Goal: Contribute content: Contribute content

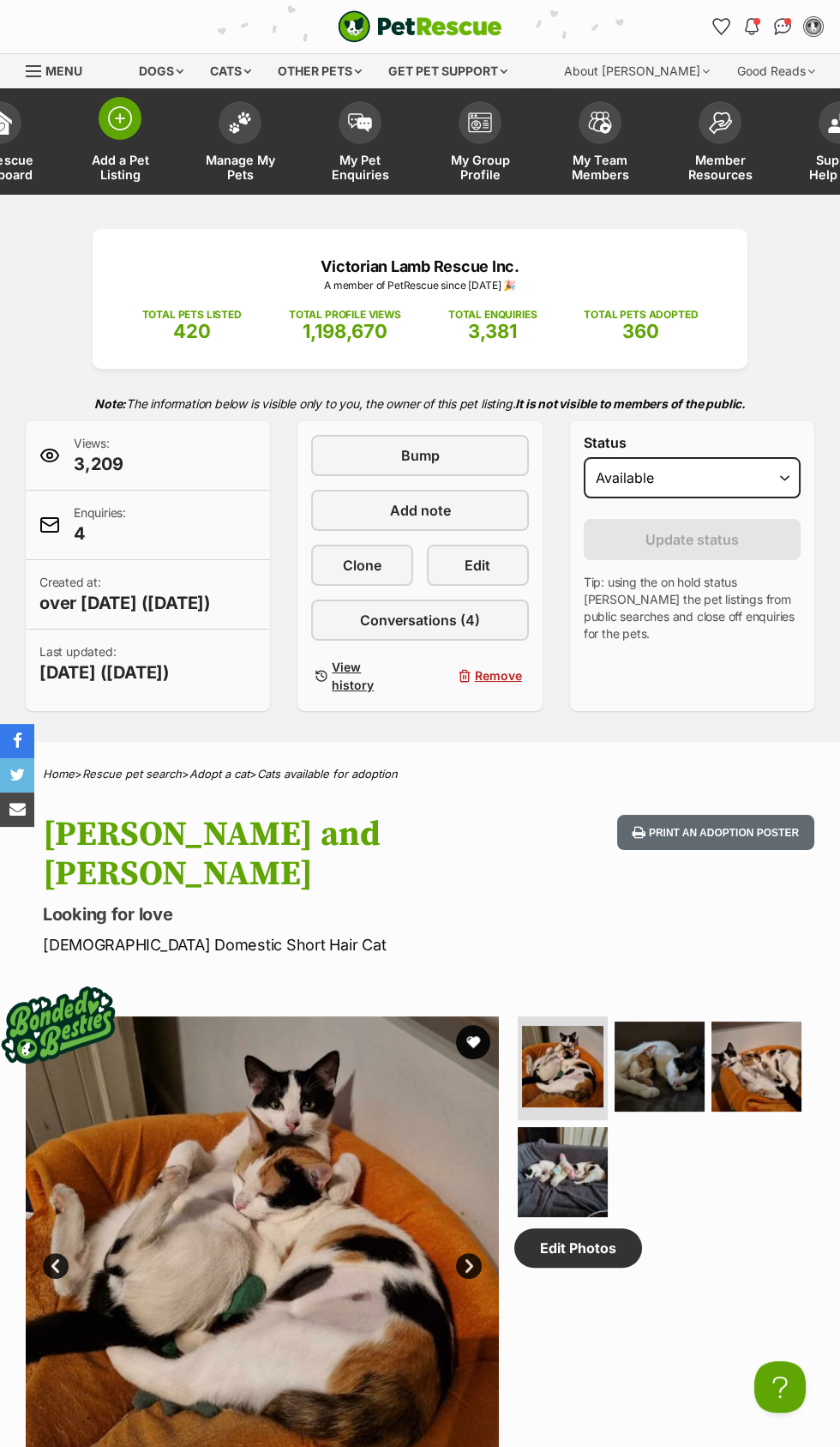
click at [117, 109] on img at bounding box center [120, 118] width 24 height 24
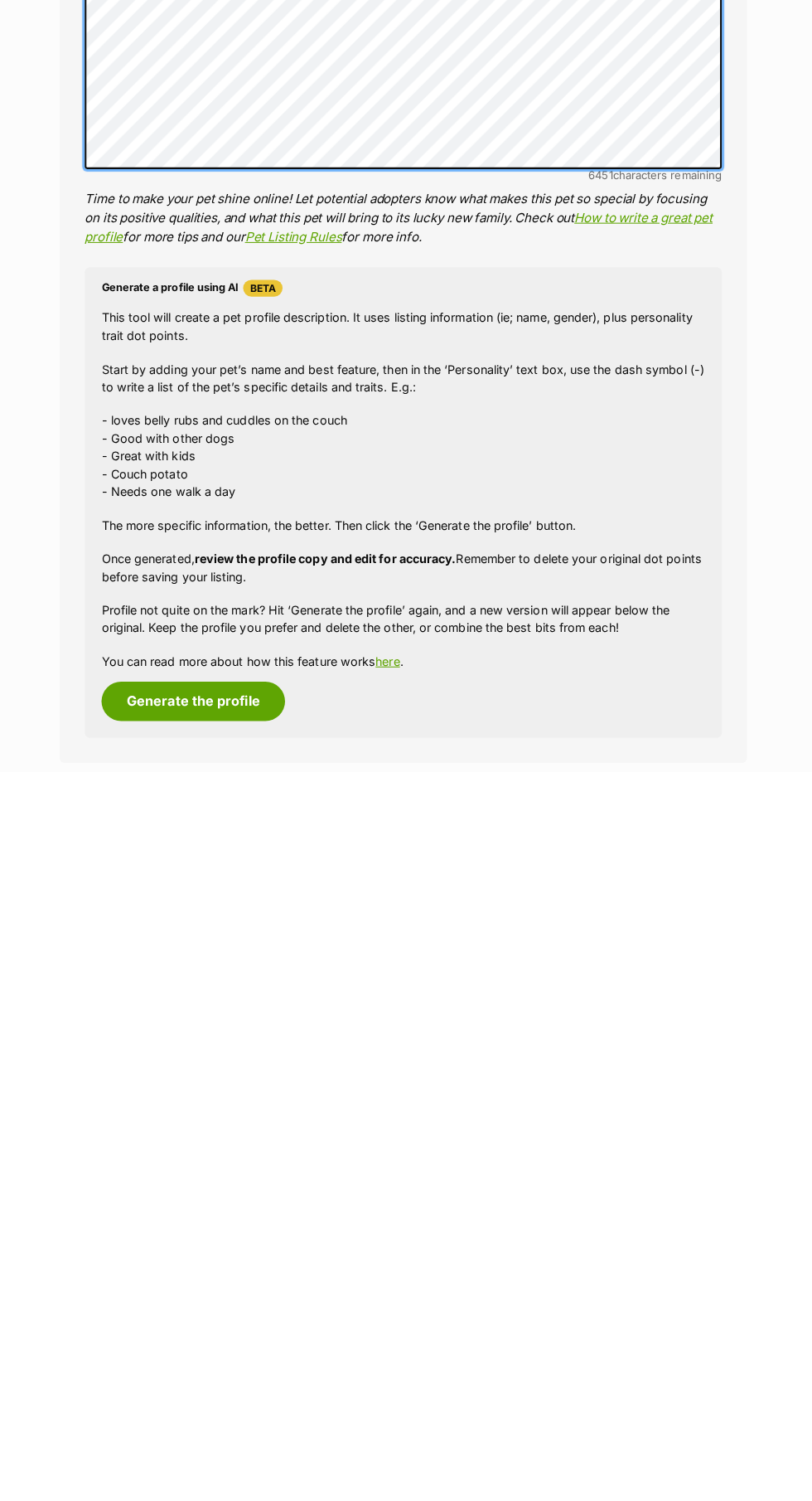
scroll to position [1095, 0]
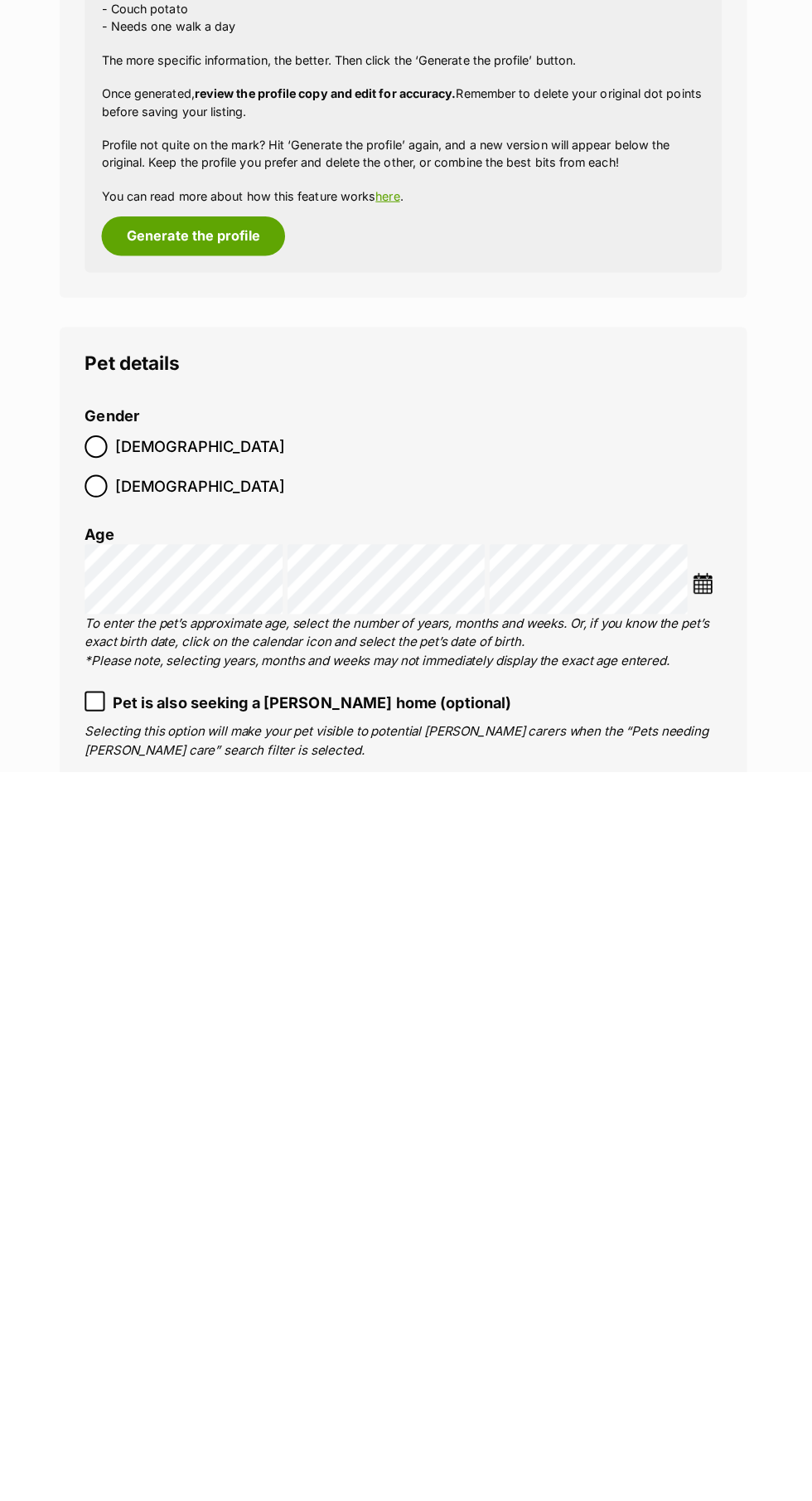
click at [103, 1176] on div at bounding box center [102, 1181] width 11 height 11
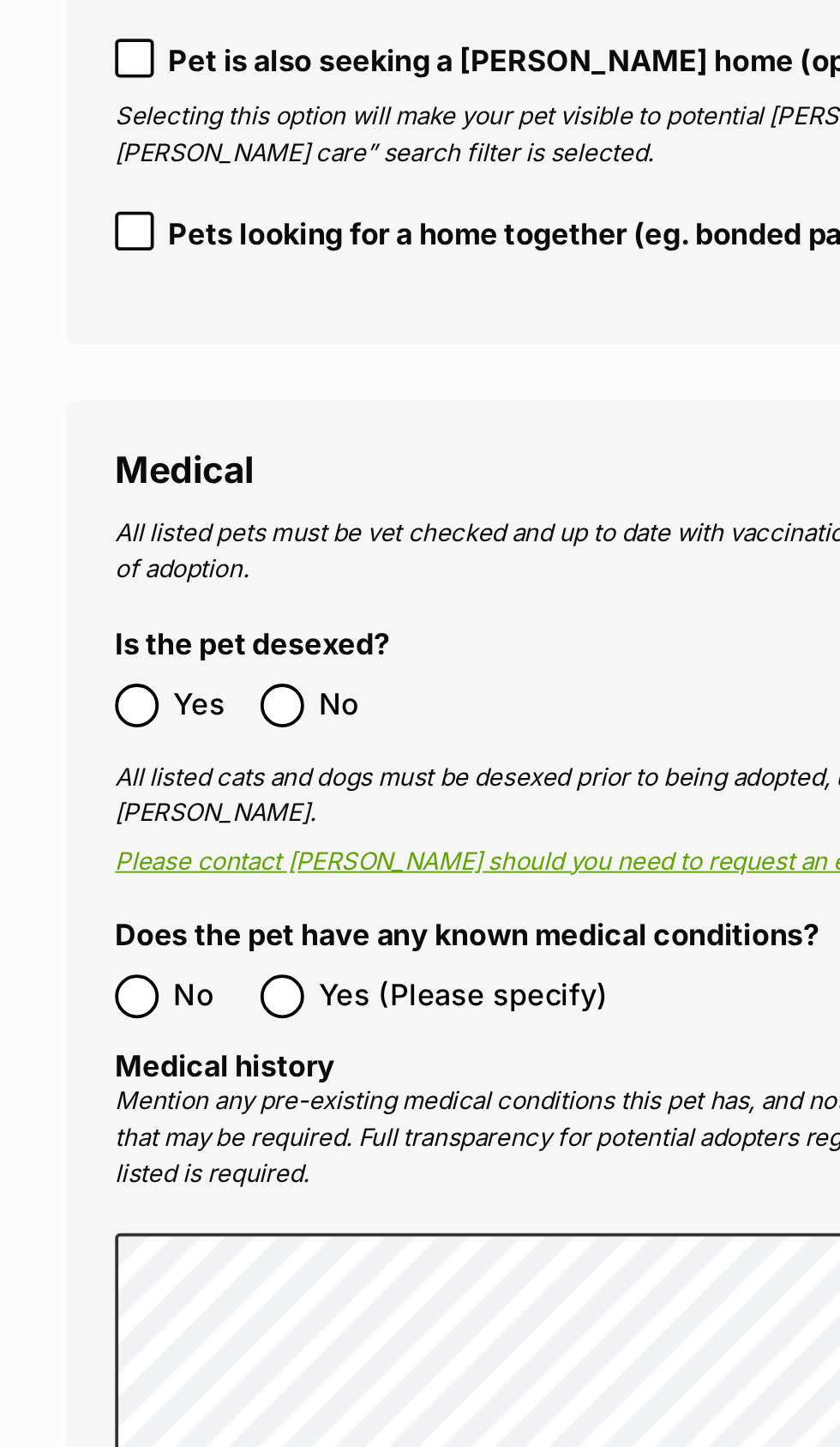
scroll to position [2651, 0]
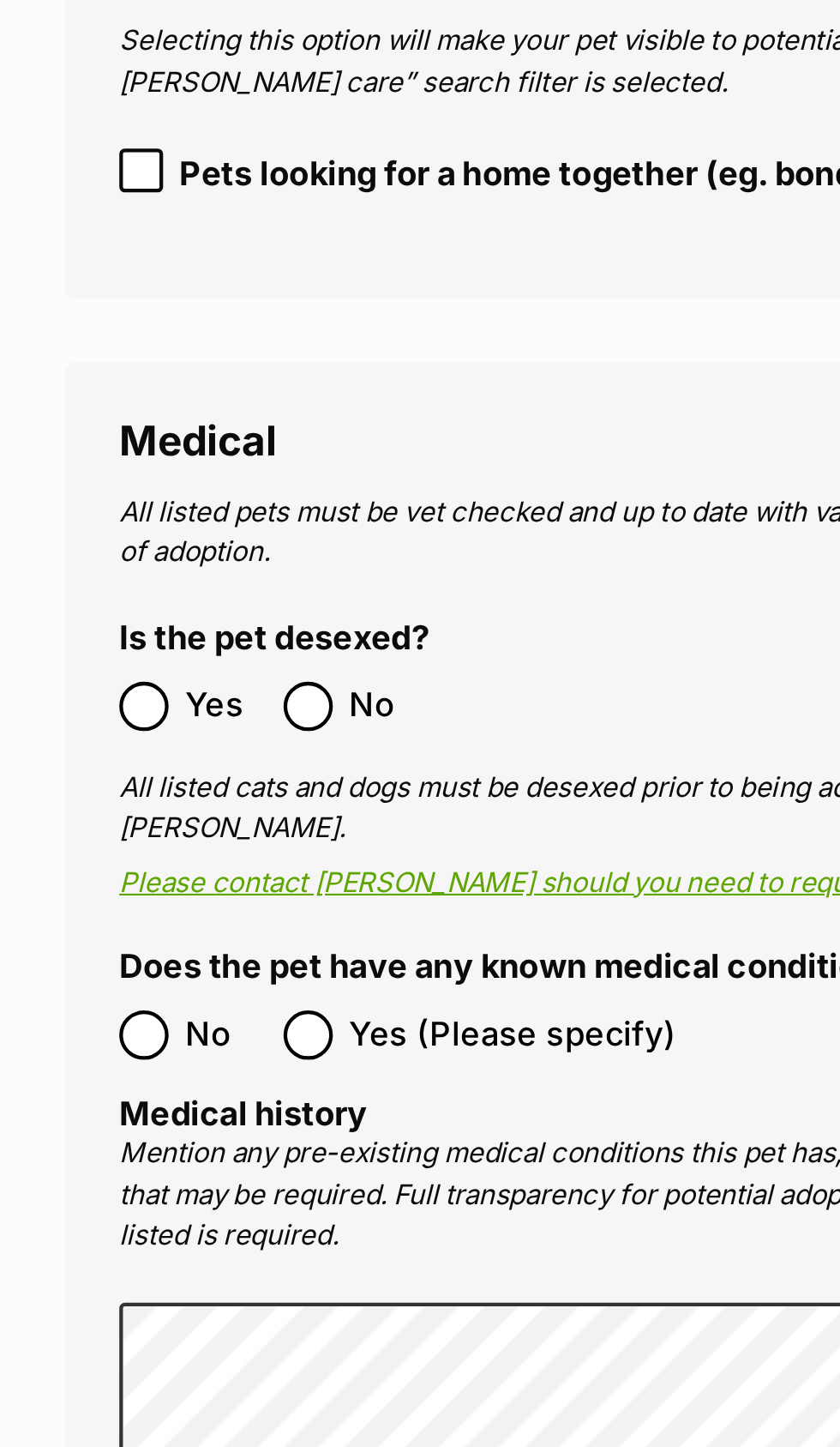
click at [104, 924] on div at bounding box center [106, 929] width 12 height 12
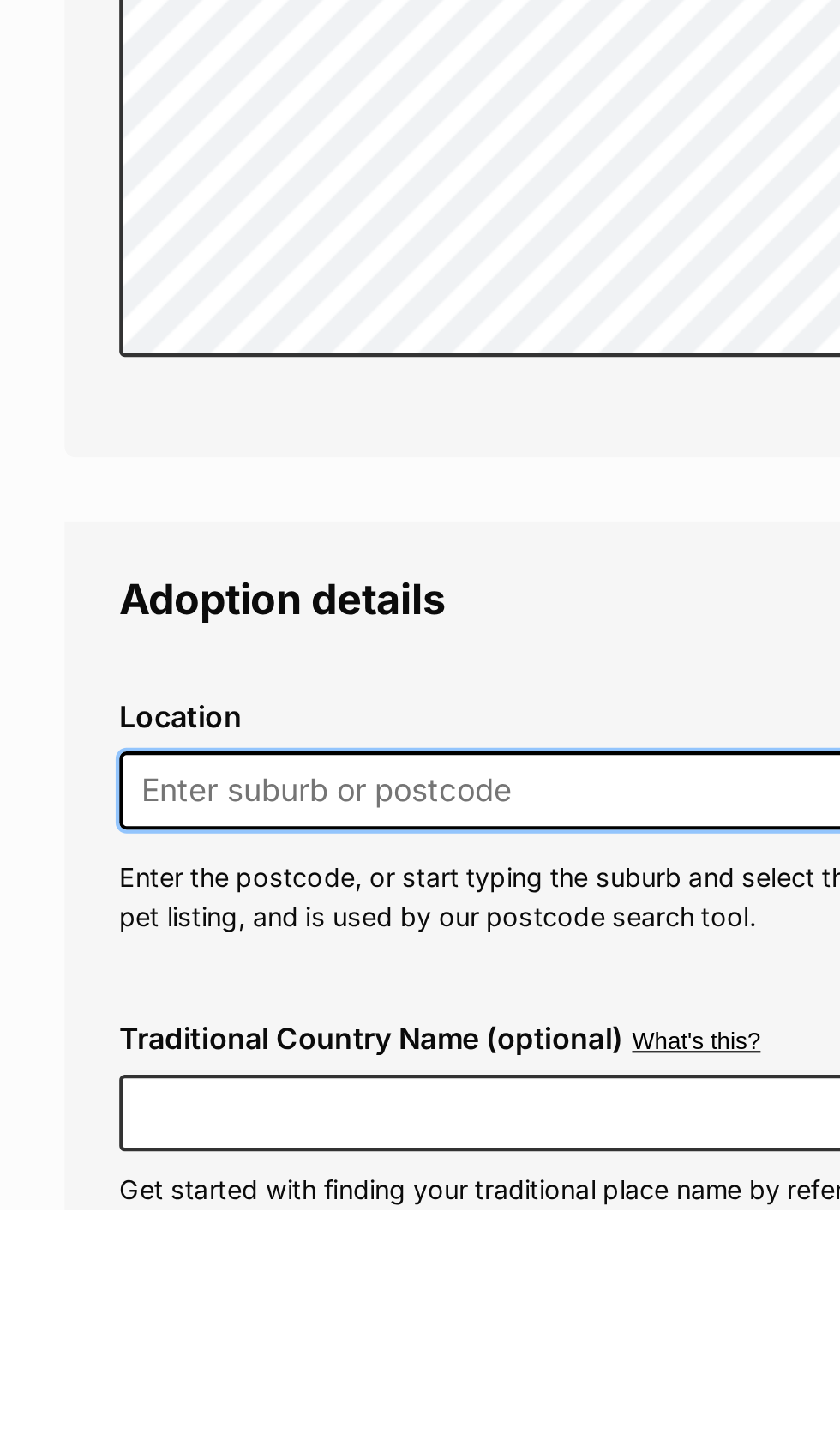
click at [266, 1232] on input at bounding box center [420, 1250] width 652 height 37
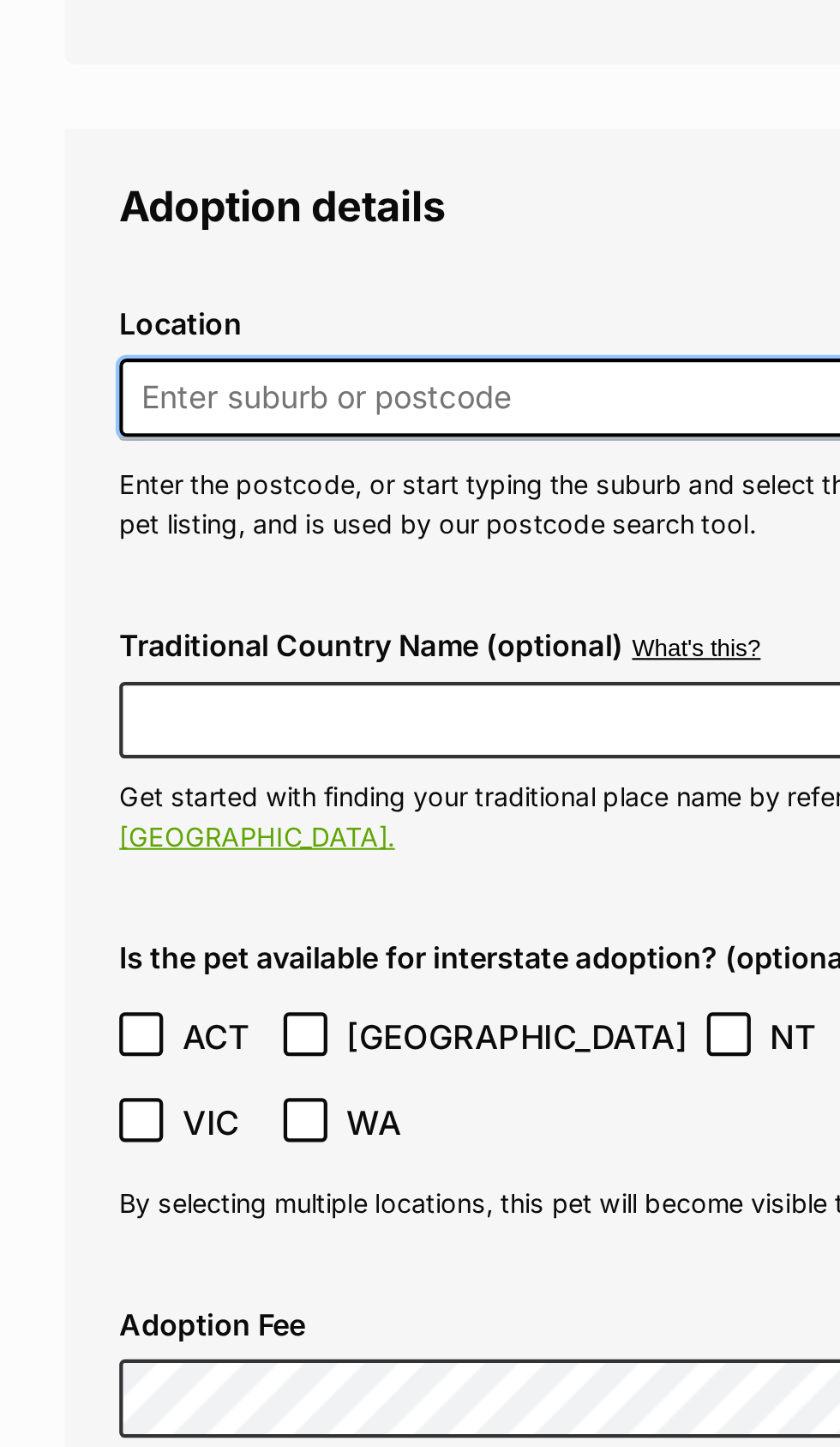
scroll to position [3434, 0]
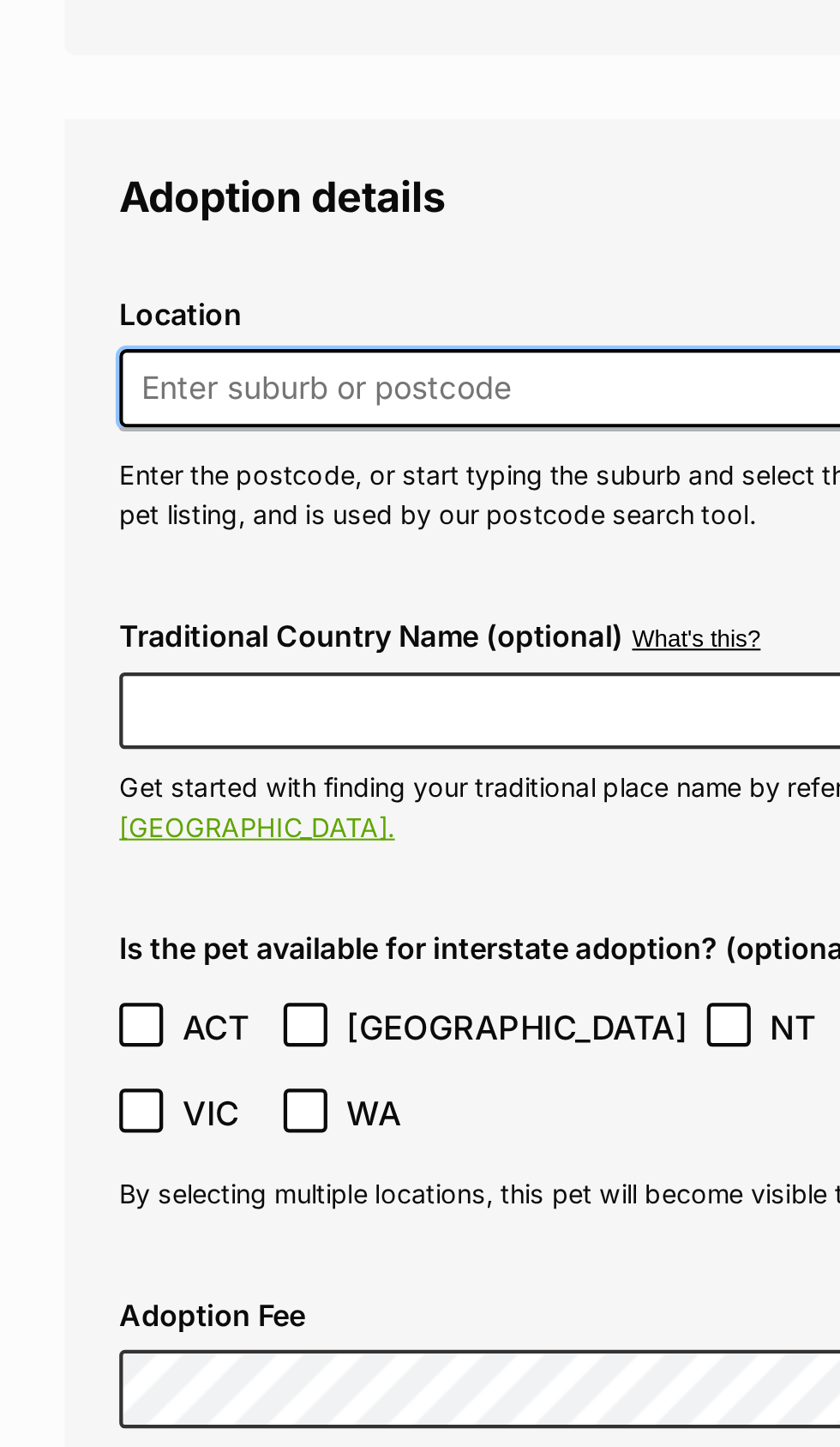
click at [256, 832] on input at bounding box center [420, 850] width 652 height 37
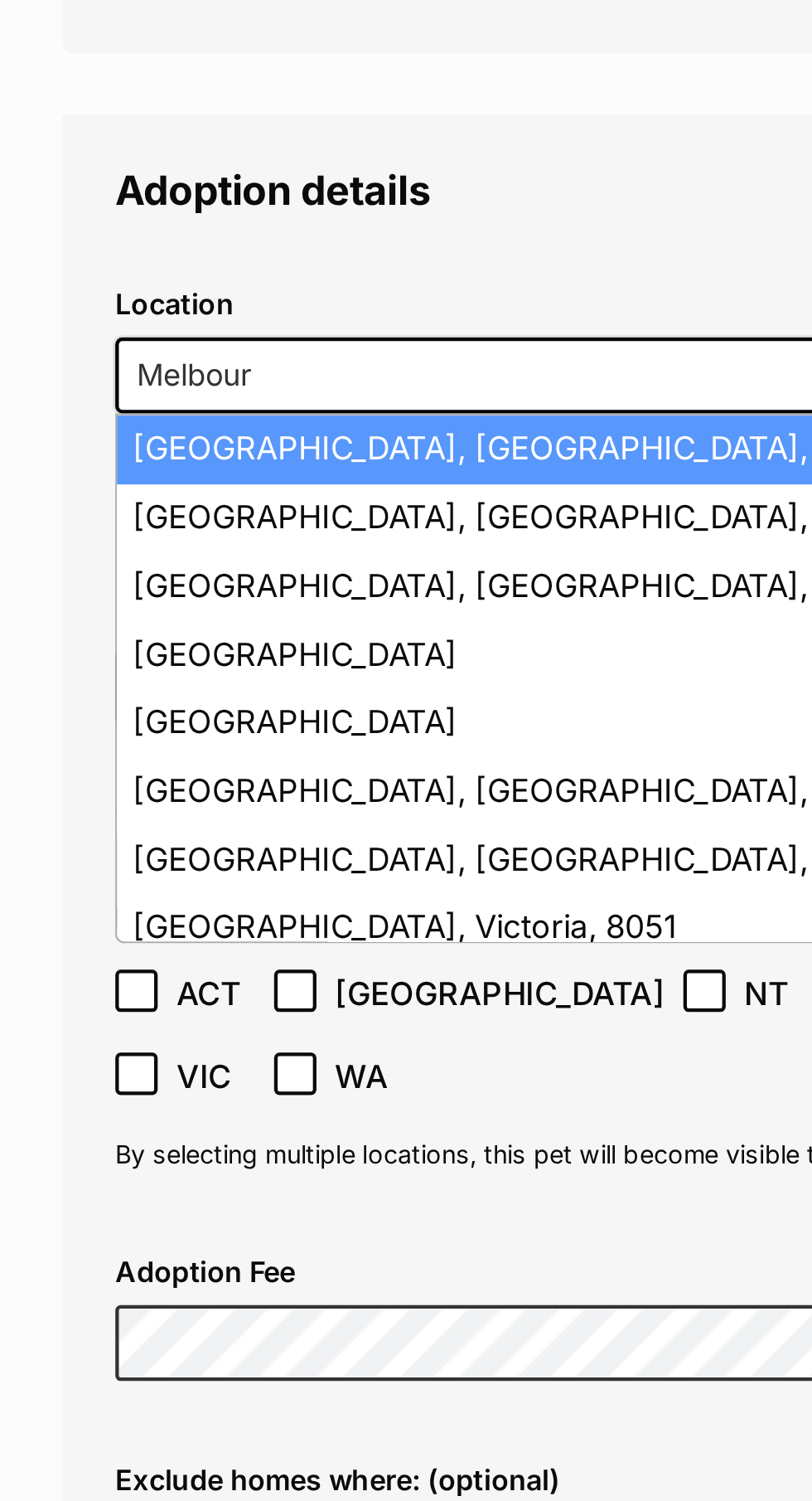
click at [246, 841] on li "Melbourne, Victoria, 3000" at bounding box center [406, 857] width 627 height 32
type input "Melbourne, Victoria, 3000"
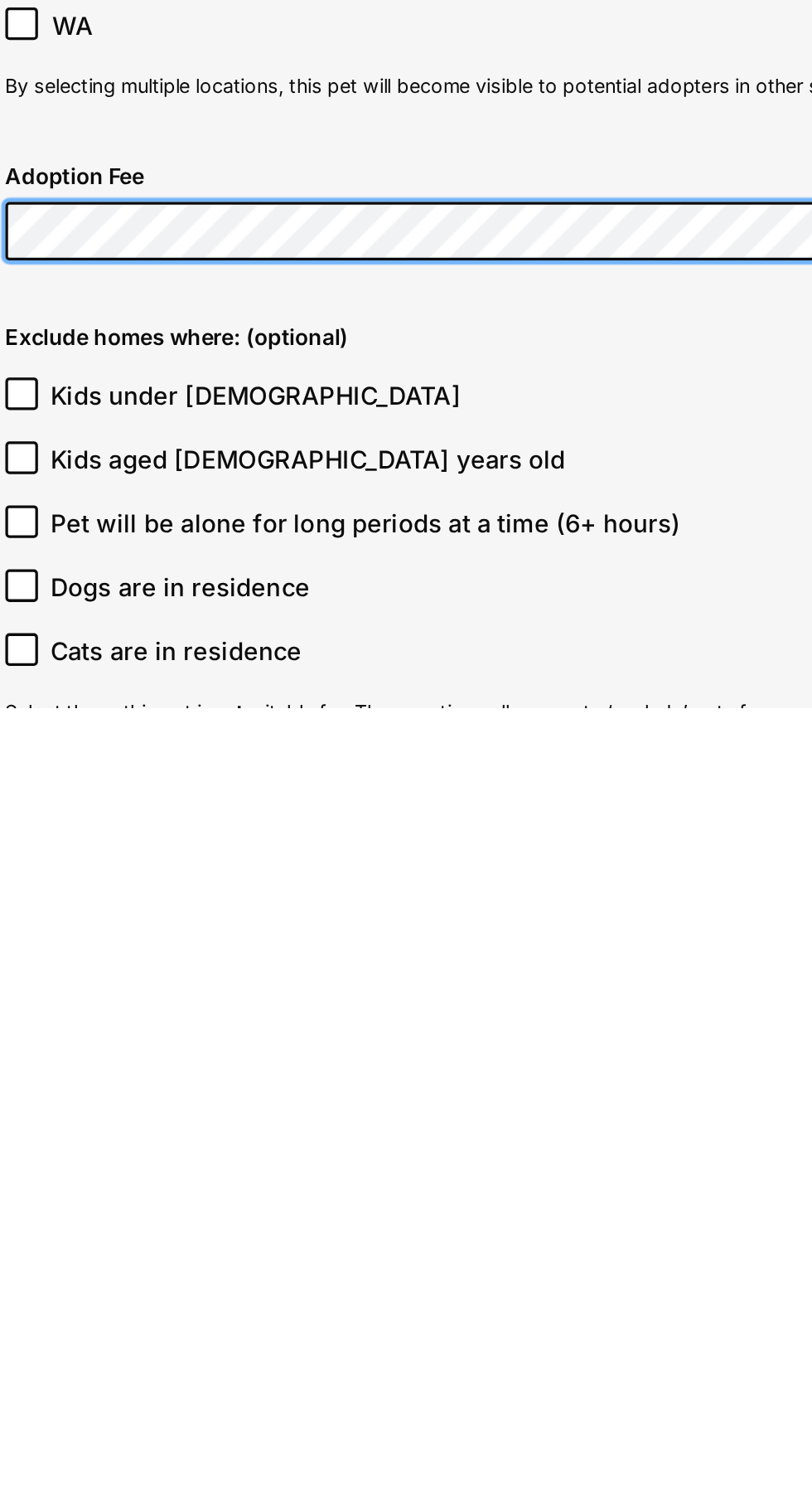
scroll to position [3387, 0]
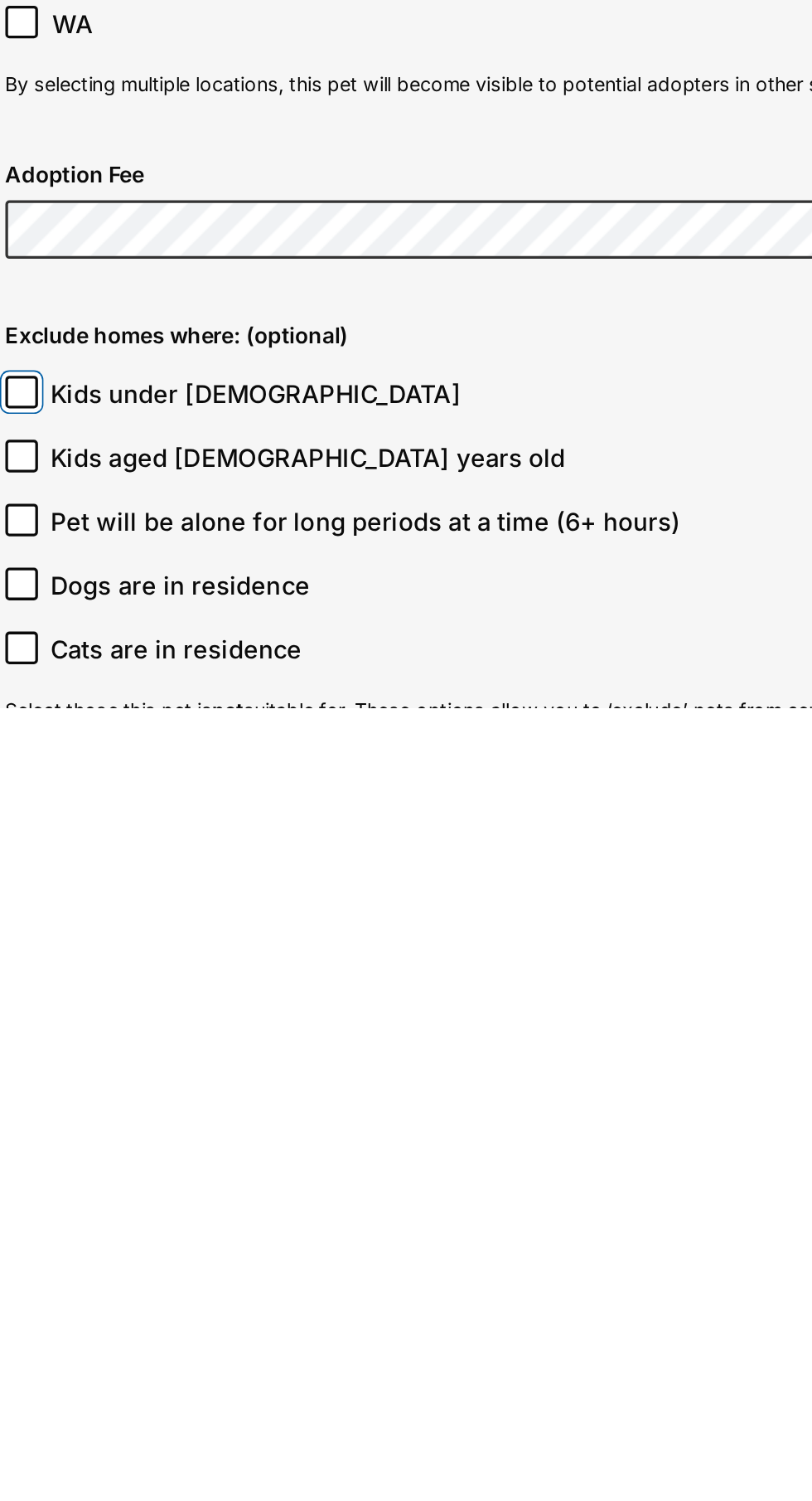
click at [105, 1299] on input "Kids under 5 years old" at bounding box center [100, 1308] width 19 height 19
checkbox input "true"
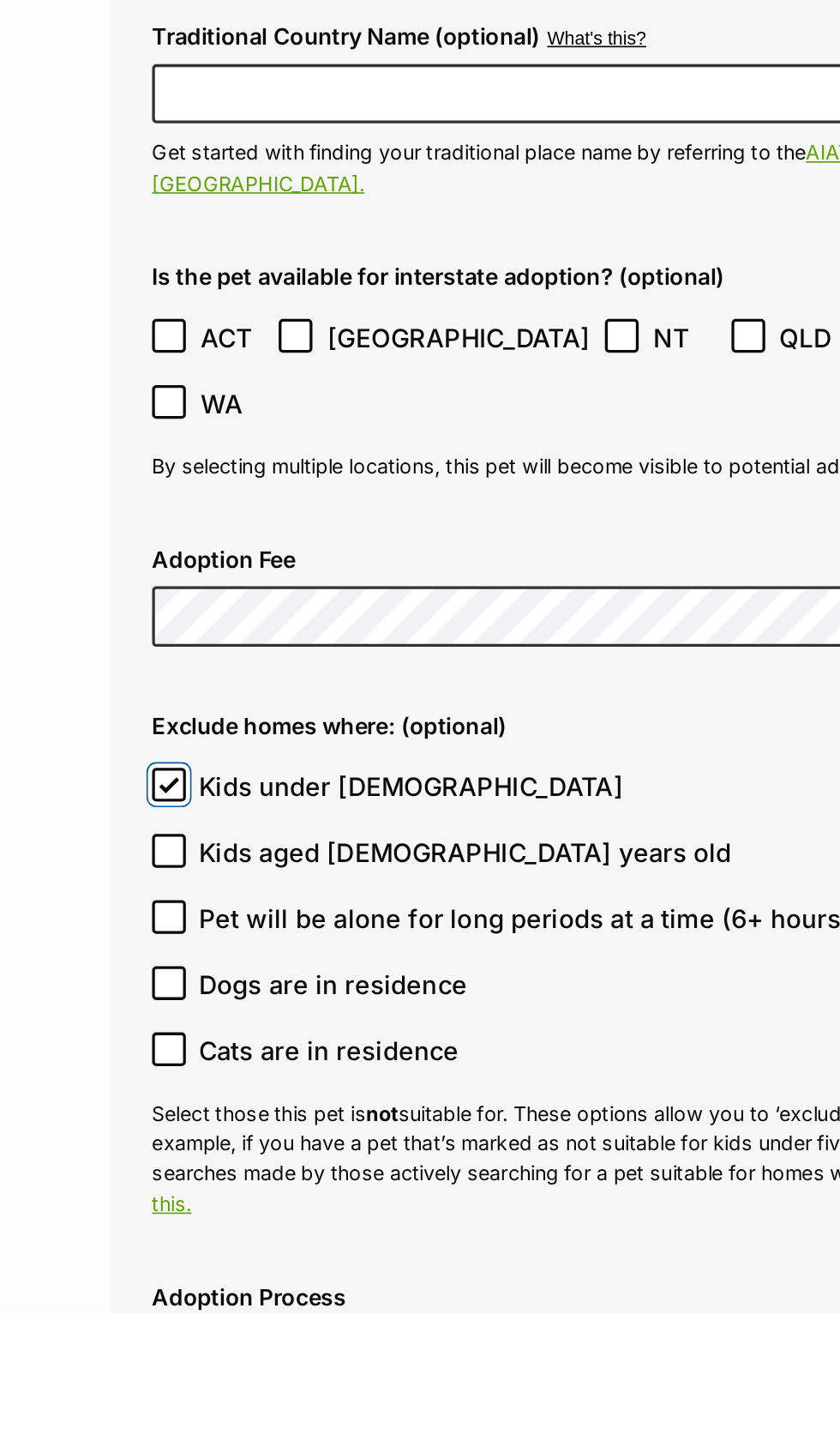
scroll to position [3736, 0]
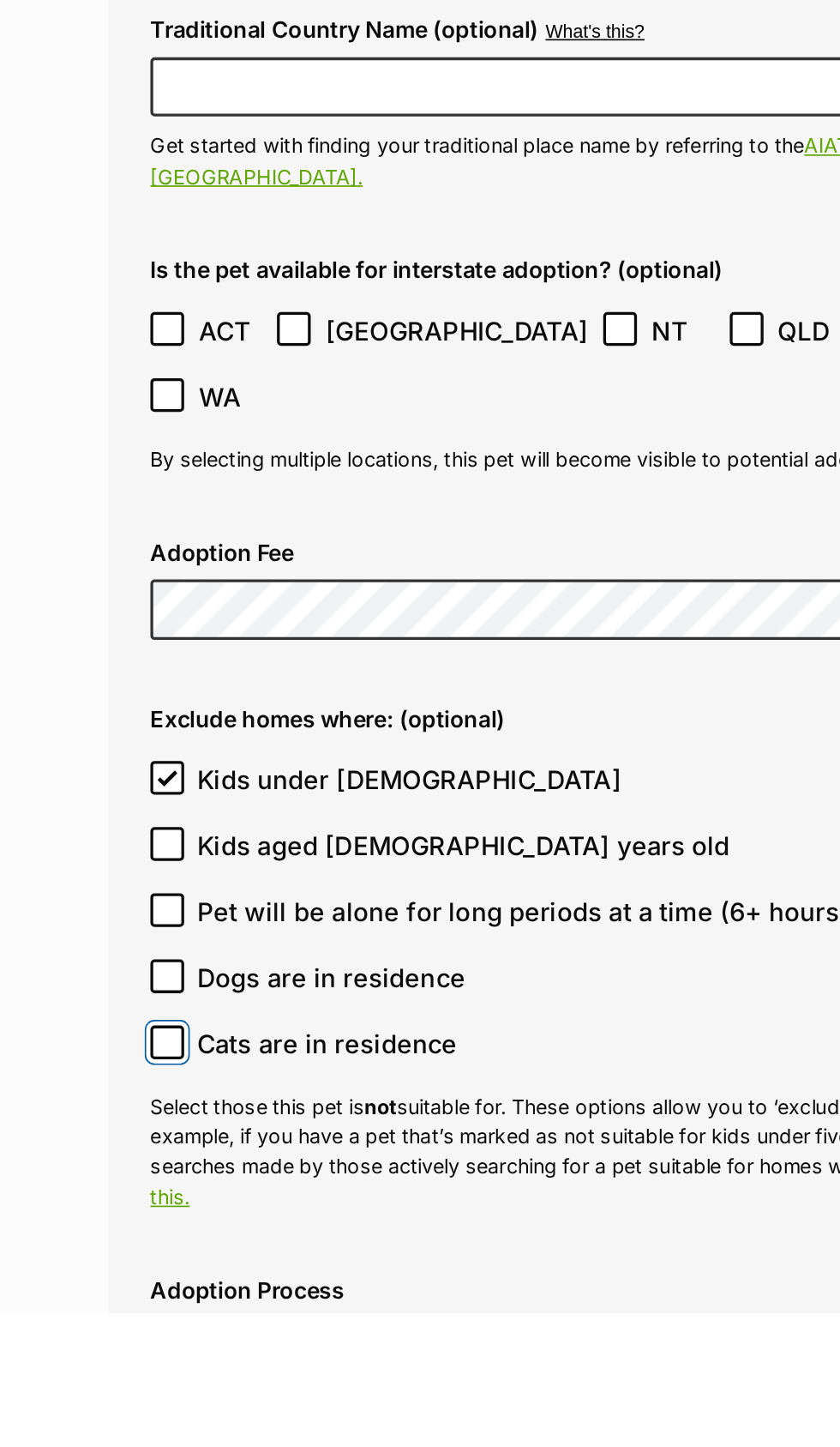
click at [103, 1272] on input "Cats are in residence" at bounding box center [104, 1282] width 20 height 20
checkbox input "true"
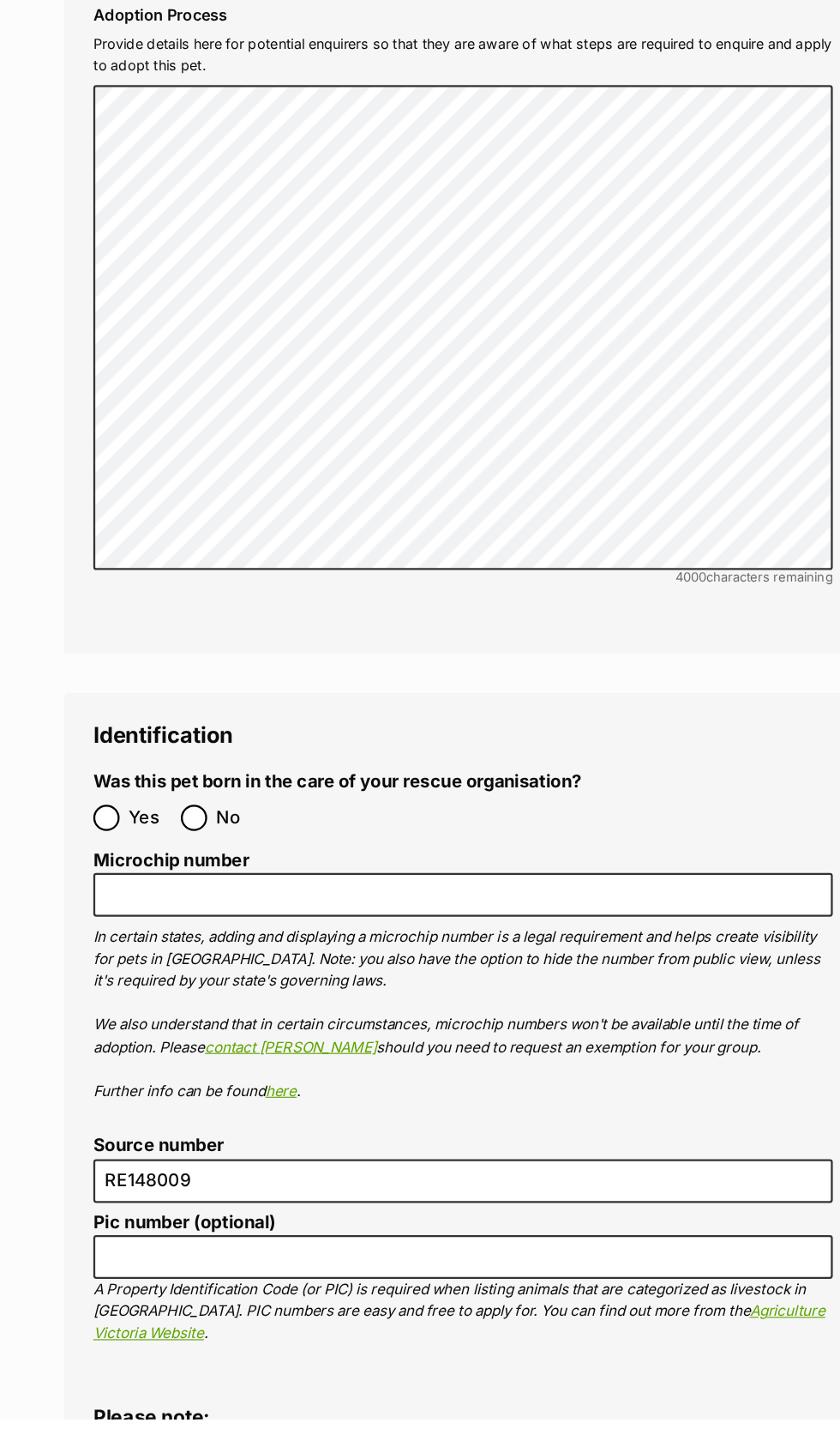
scroll to position [4964, 0]
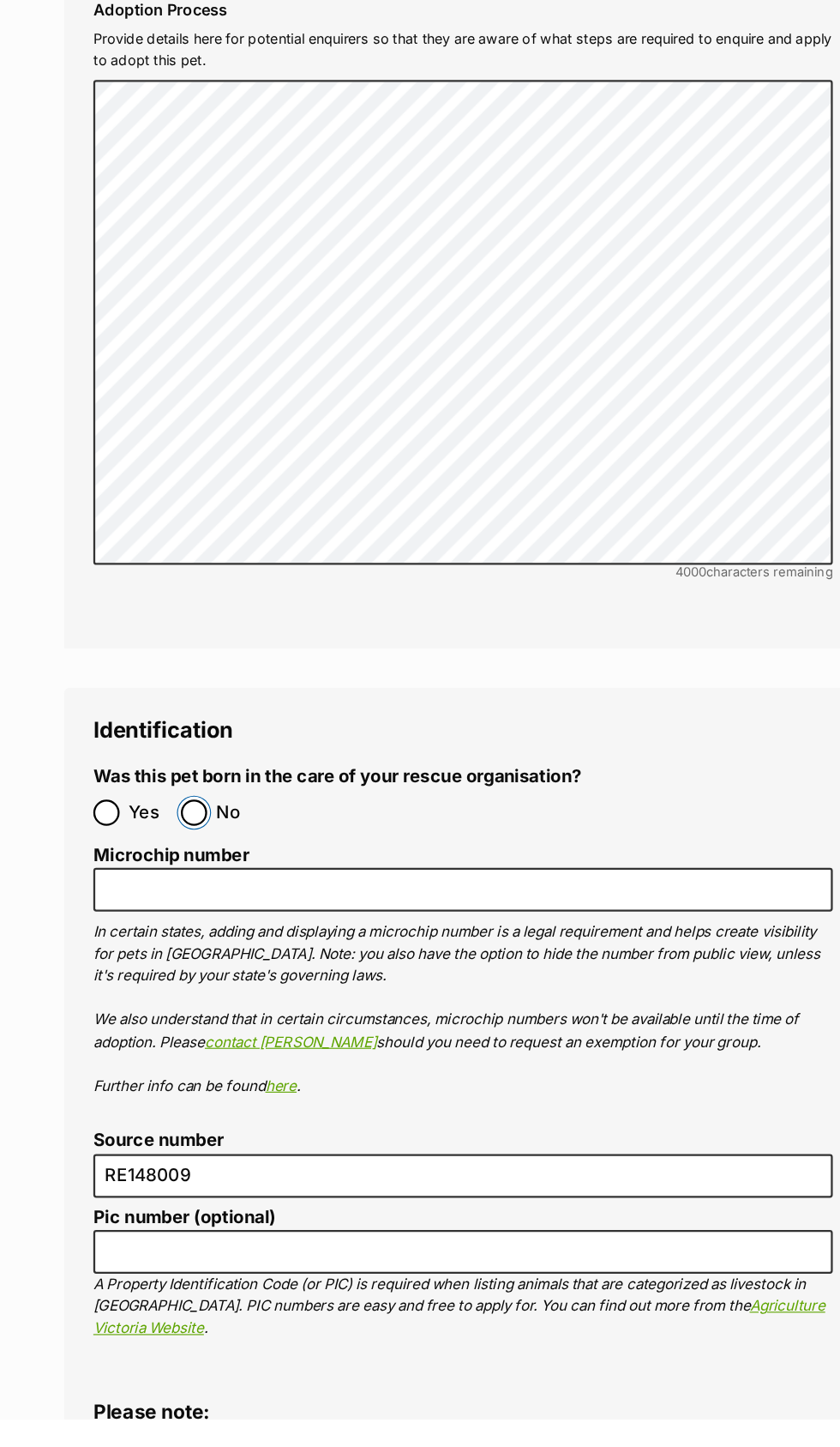
click at [189, 901] on input "No" at bounding box center [183, 912] width 23 height 23
radio input "true"
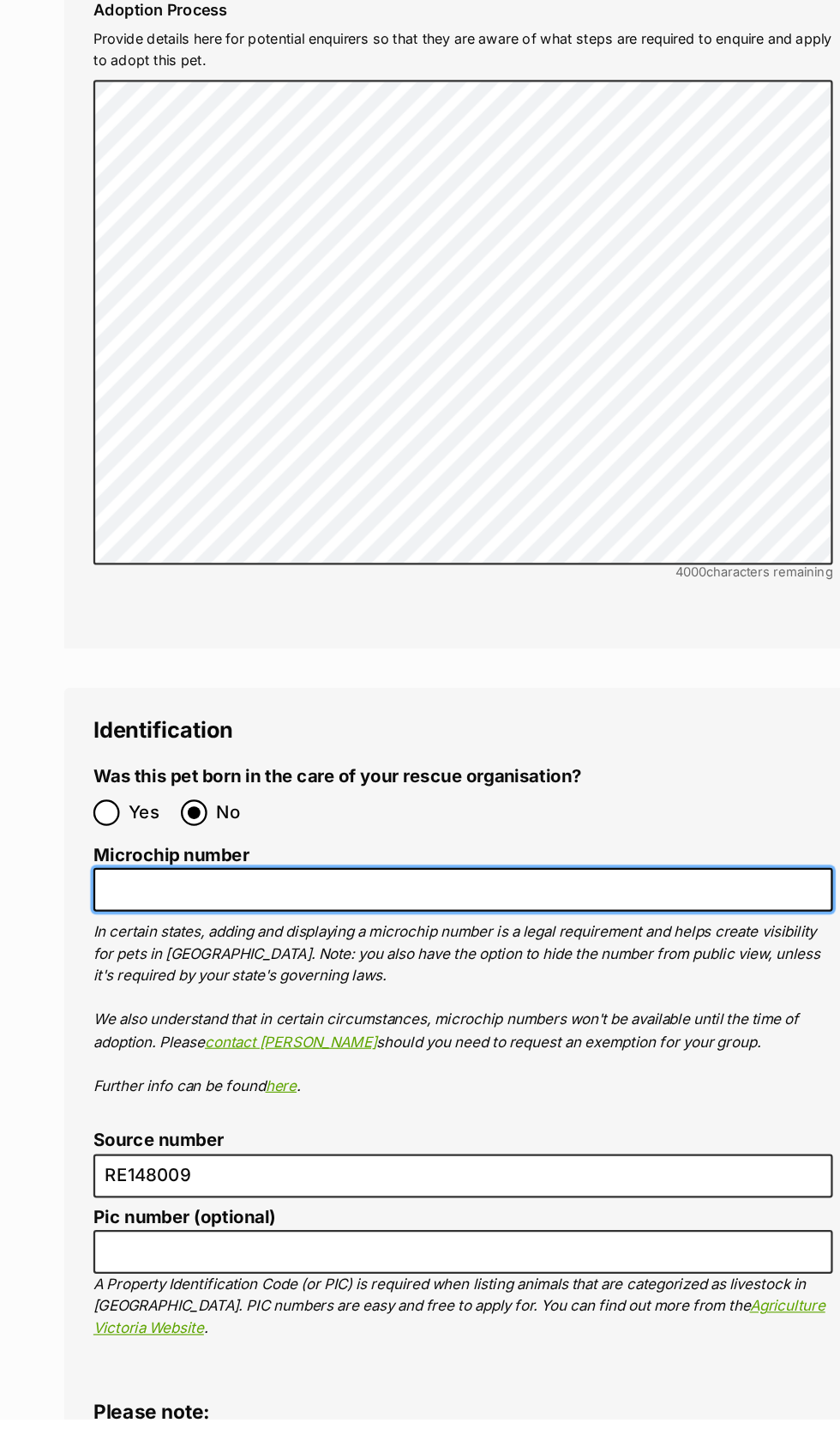
click at [273, 960] on input "Microchip number" at bounding box center [420, 979] width 652 height 38
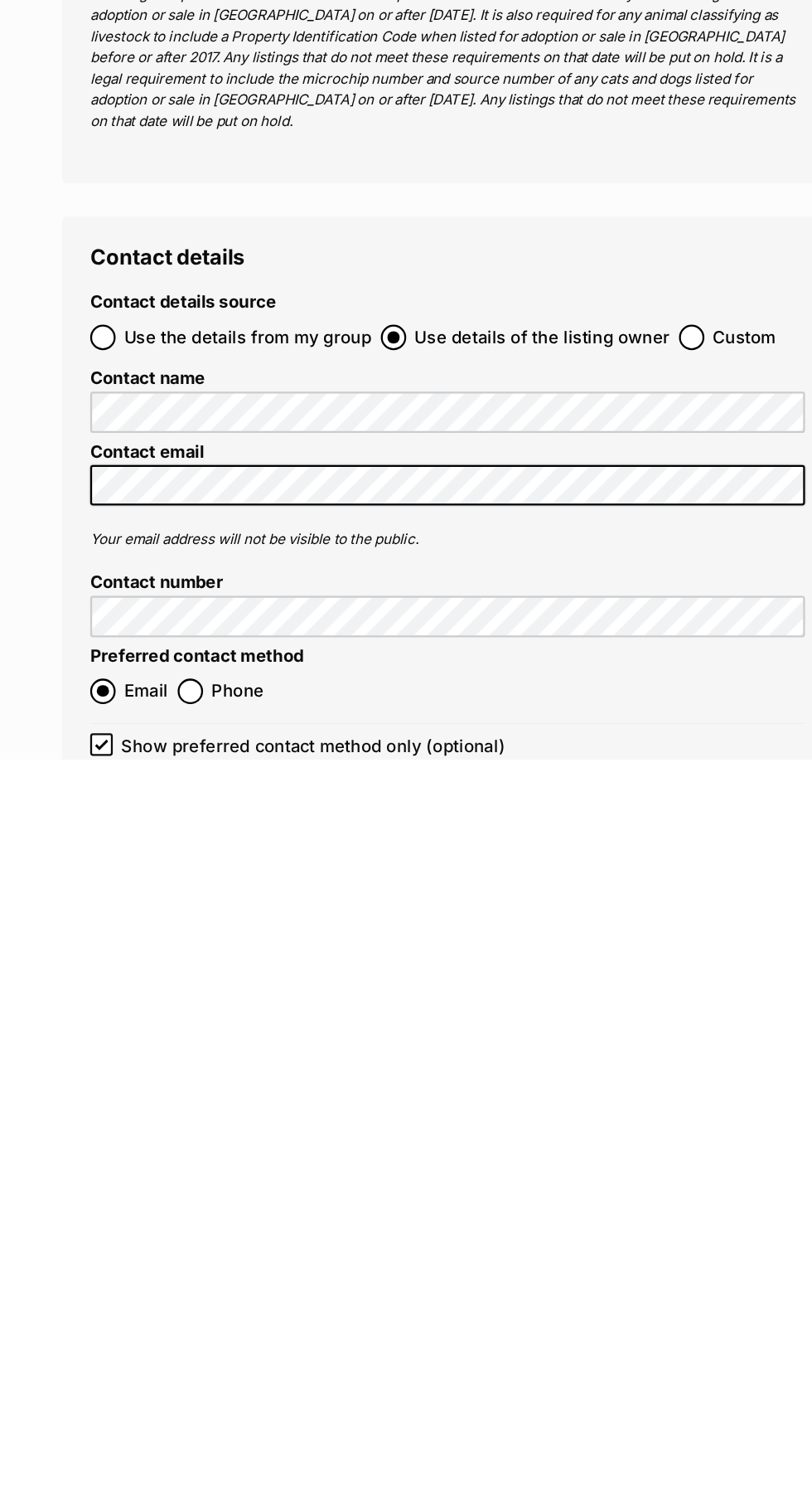
scroll to position [5389, 0]
type input "900139000056533"
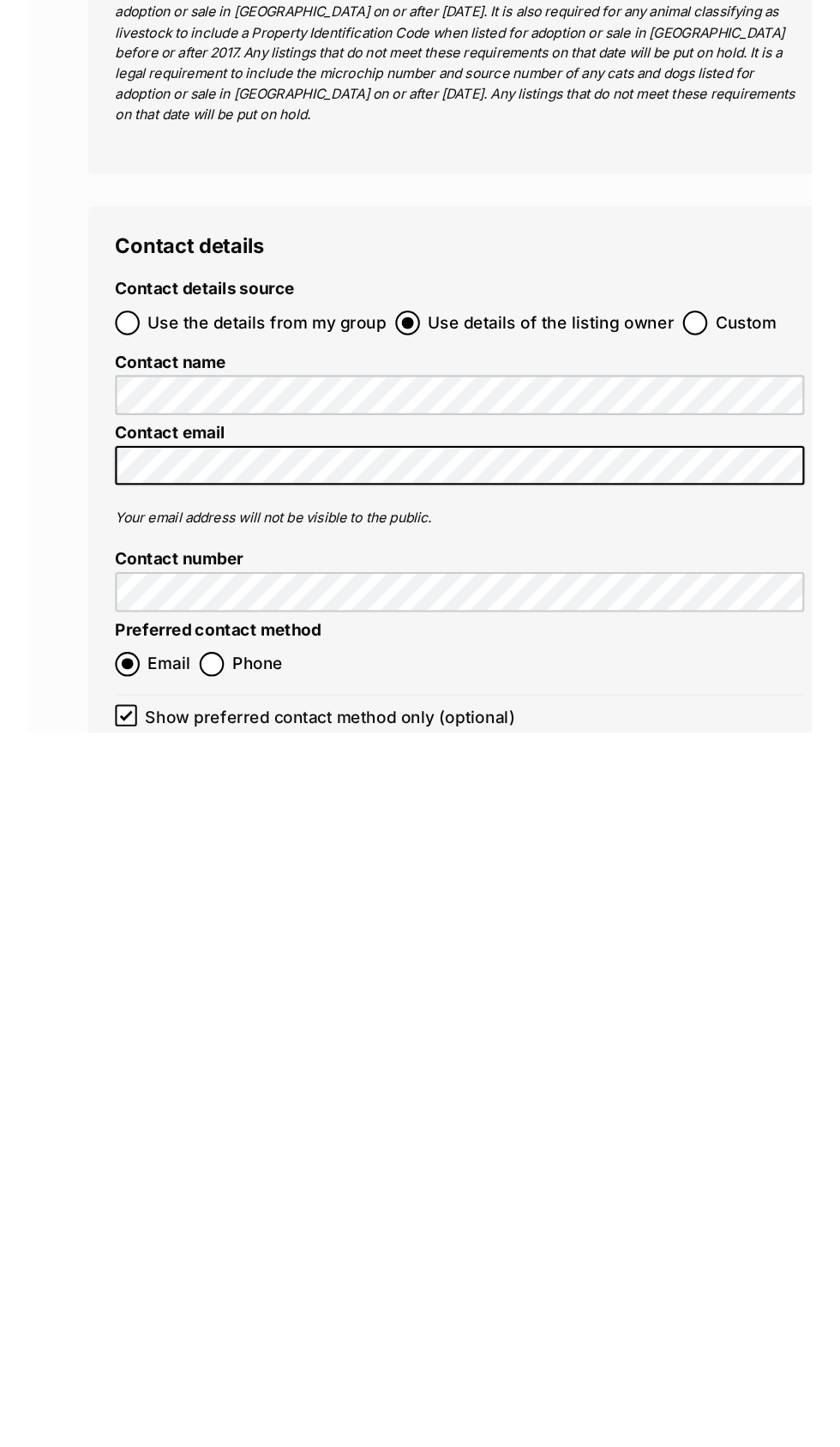
scroll to position [5711, 0]
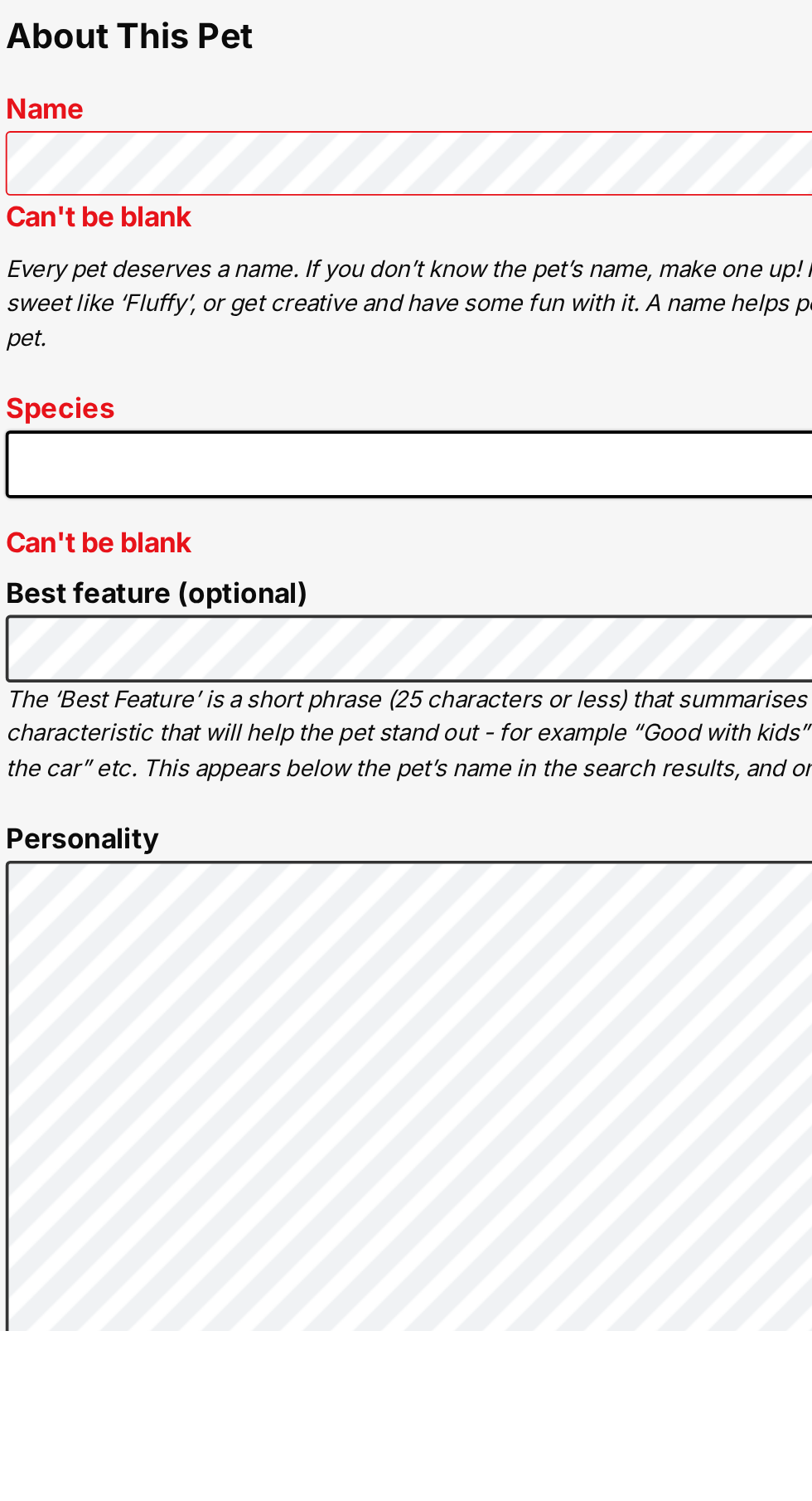
click at [308, 1034] on span at bounding box center [406, 1032] width 630 height 36
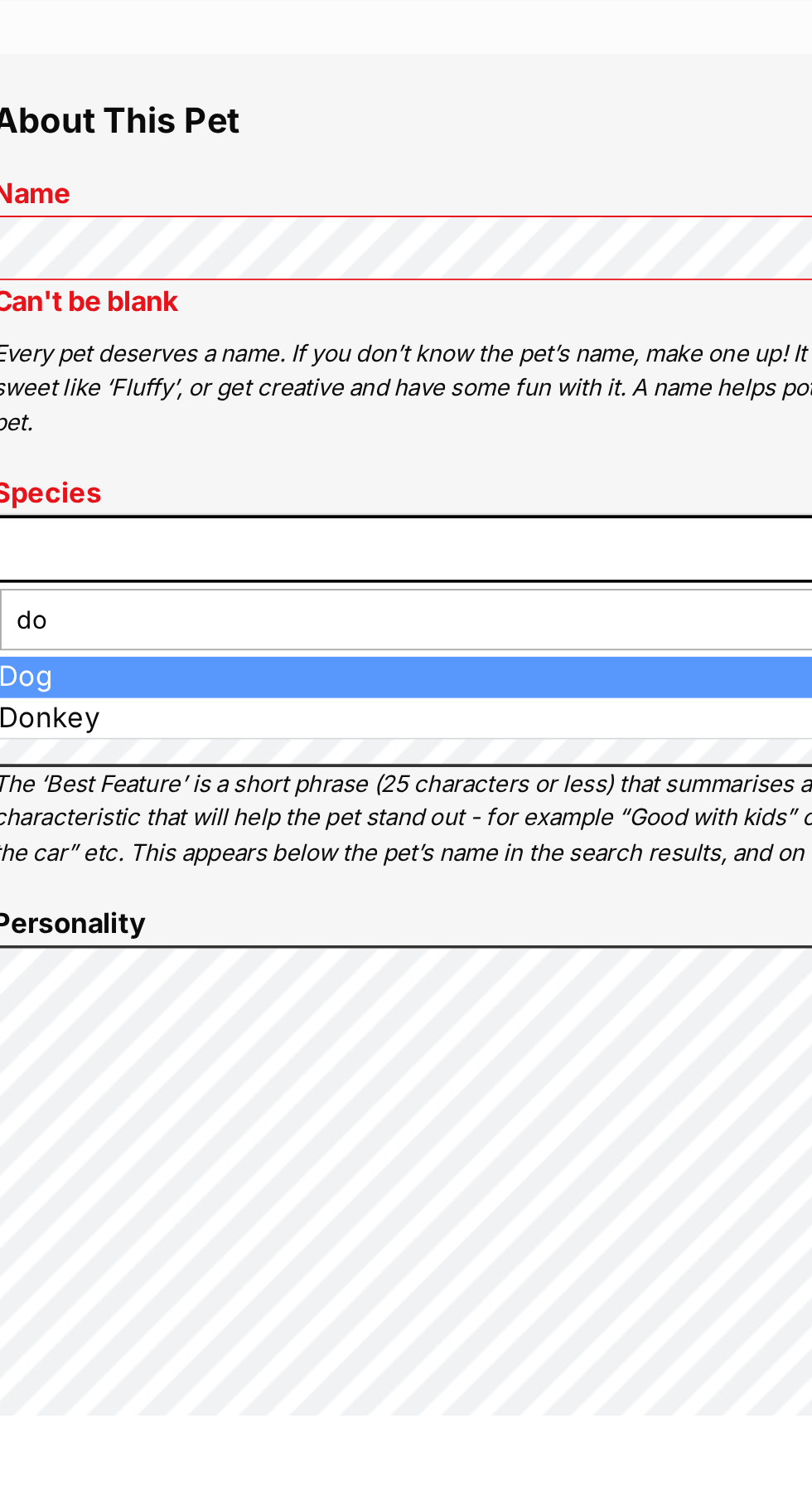
type input "dog"
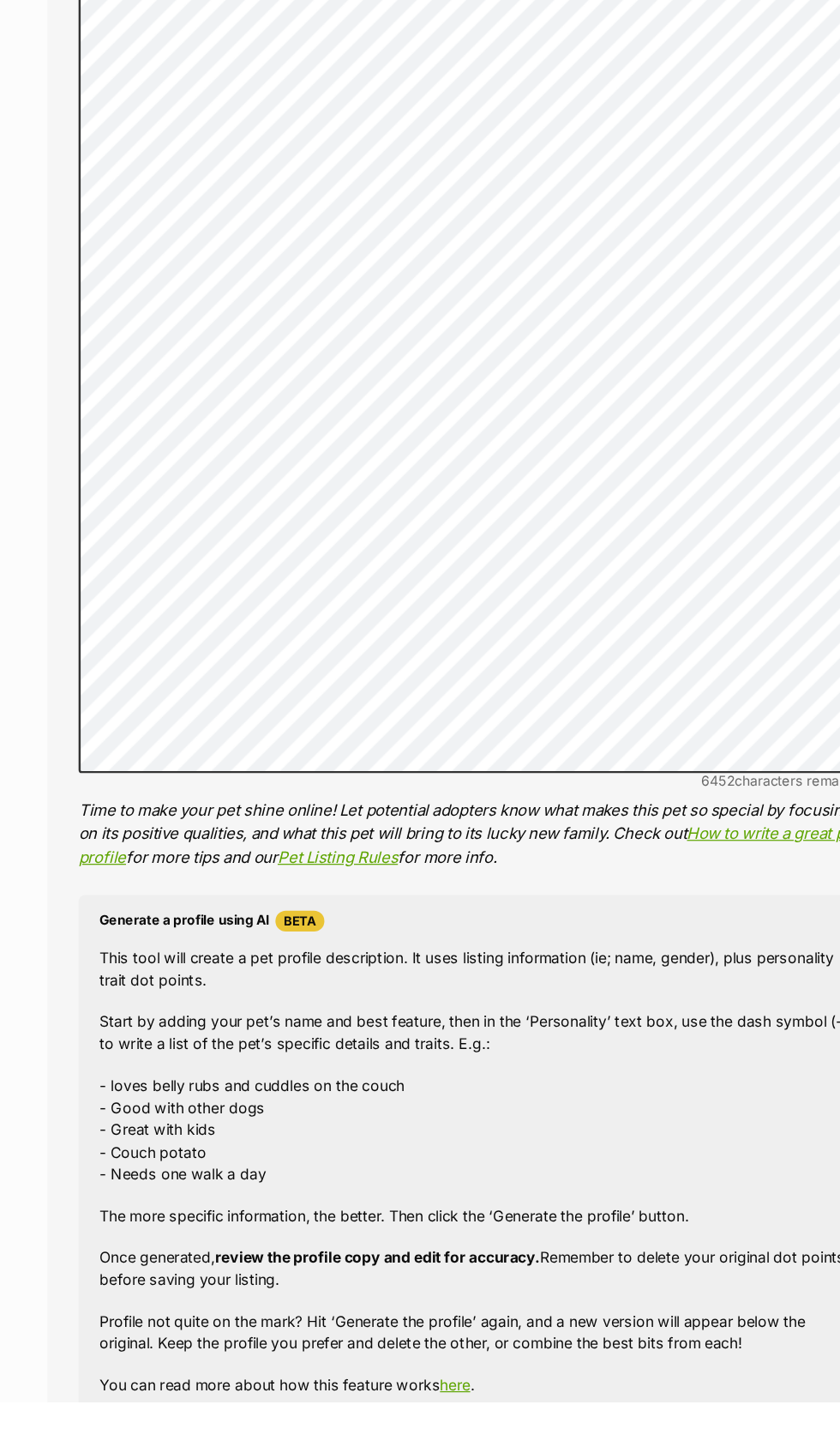
scroll to position [1338, 0]
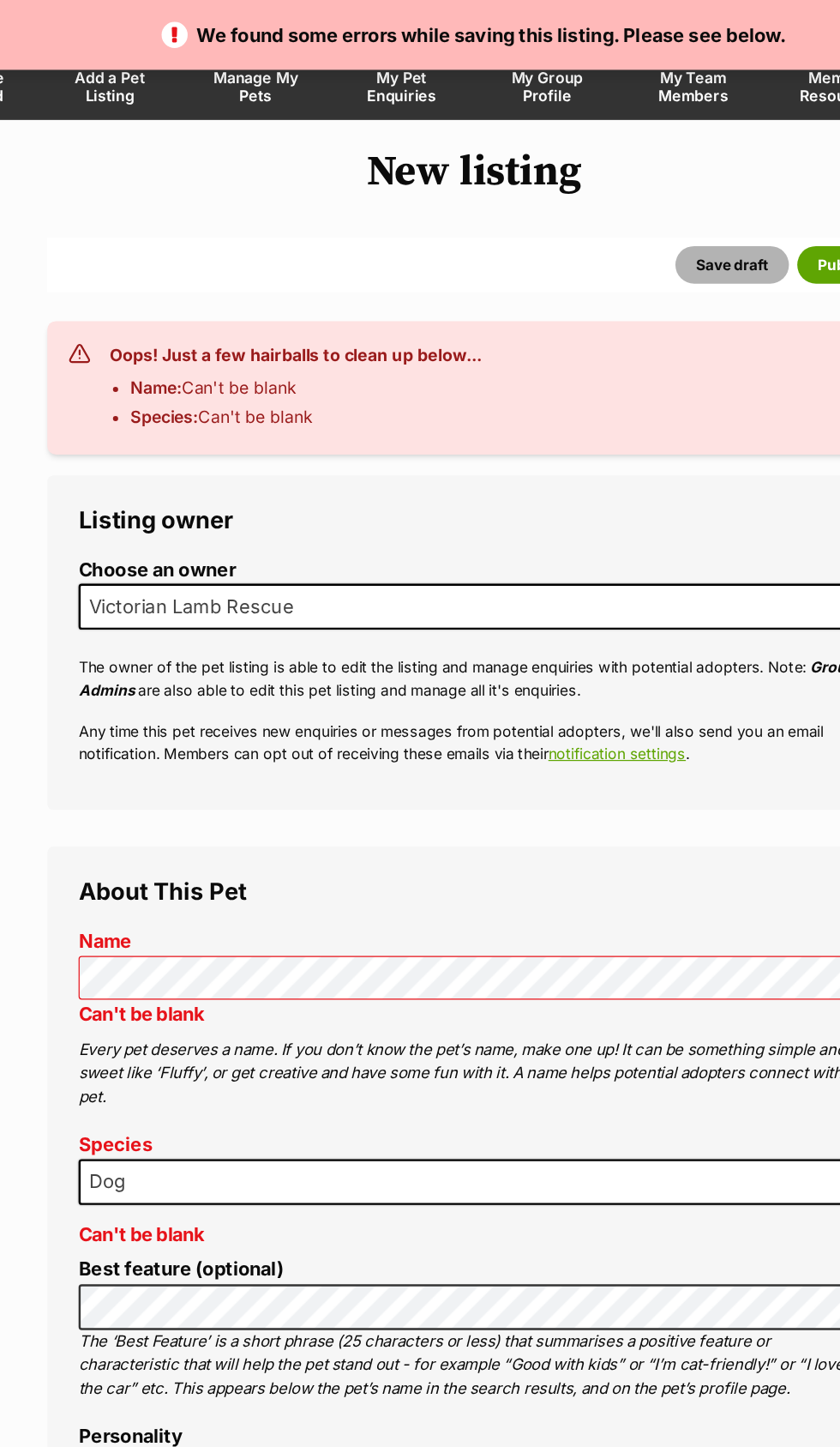
click at [630, 217] on button "Save draft" at bounding box center [632, 218] width 93 height 31
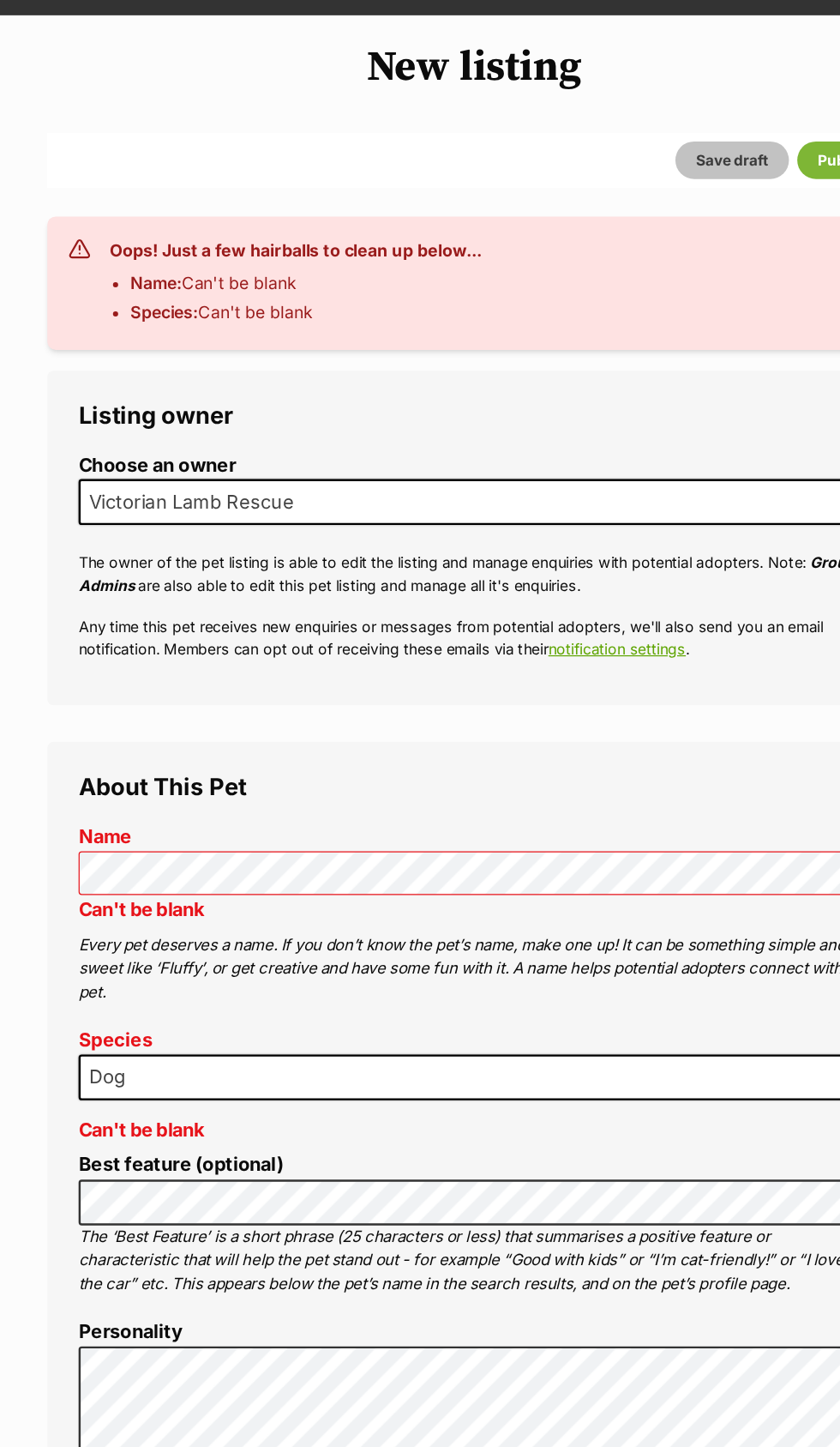
scroll to position [96, 0]
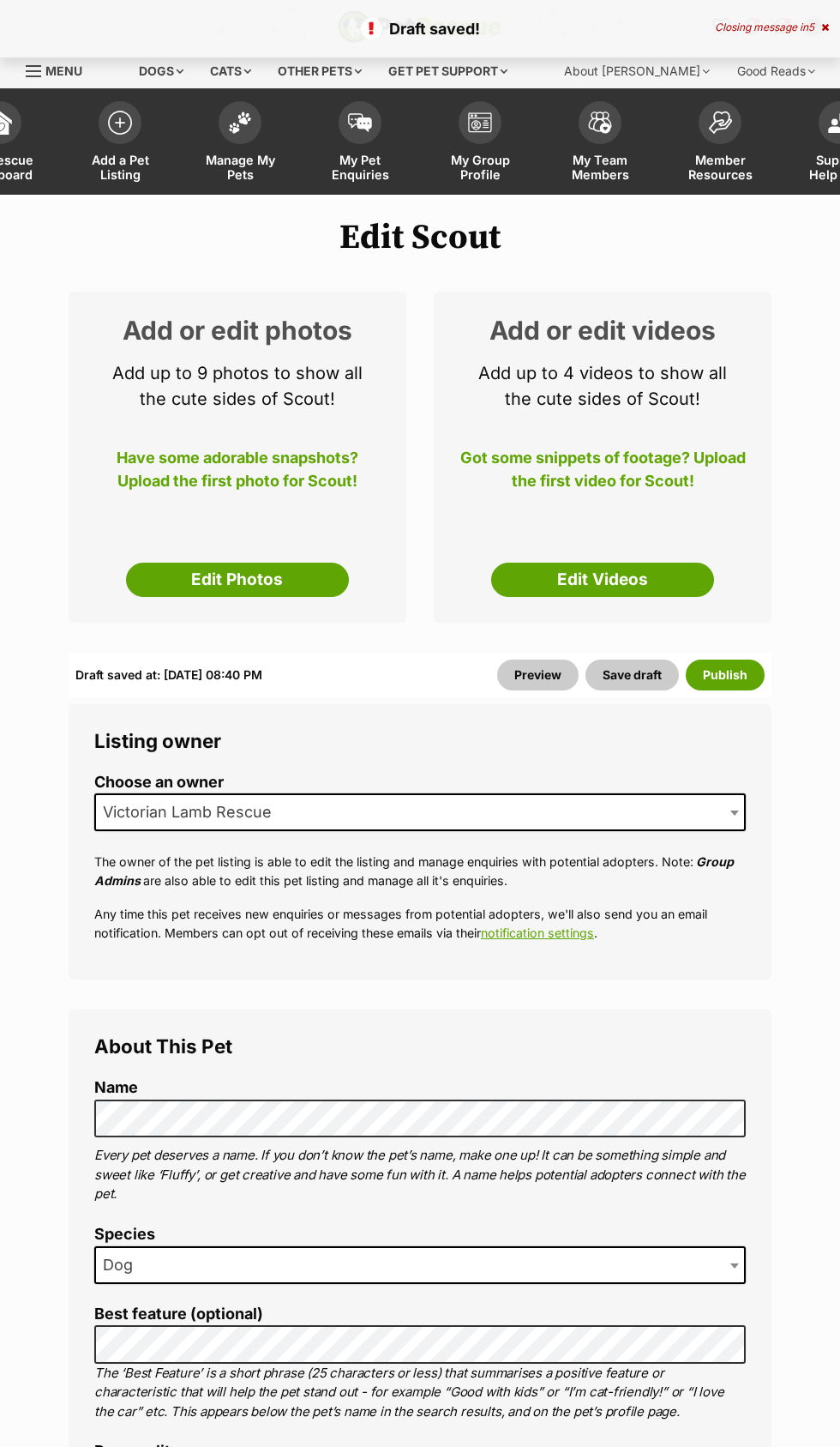
select select
click at [238, 582] on link "Edit Photos" at bounding box center [237, 580] width 223 height 35
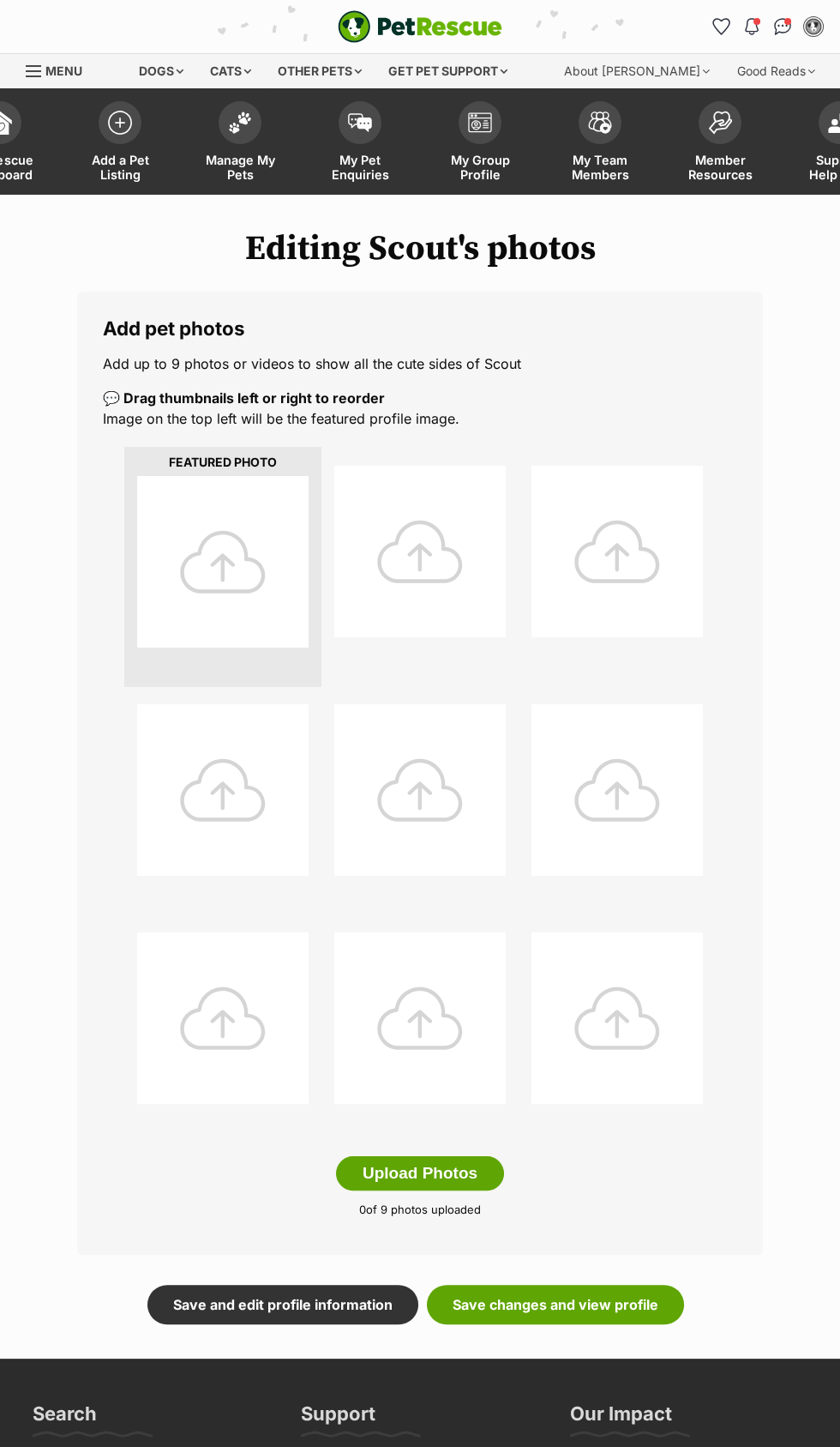
click at [219, 567] on div at bounding box center [223, 562] width 172 height 172
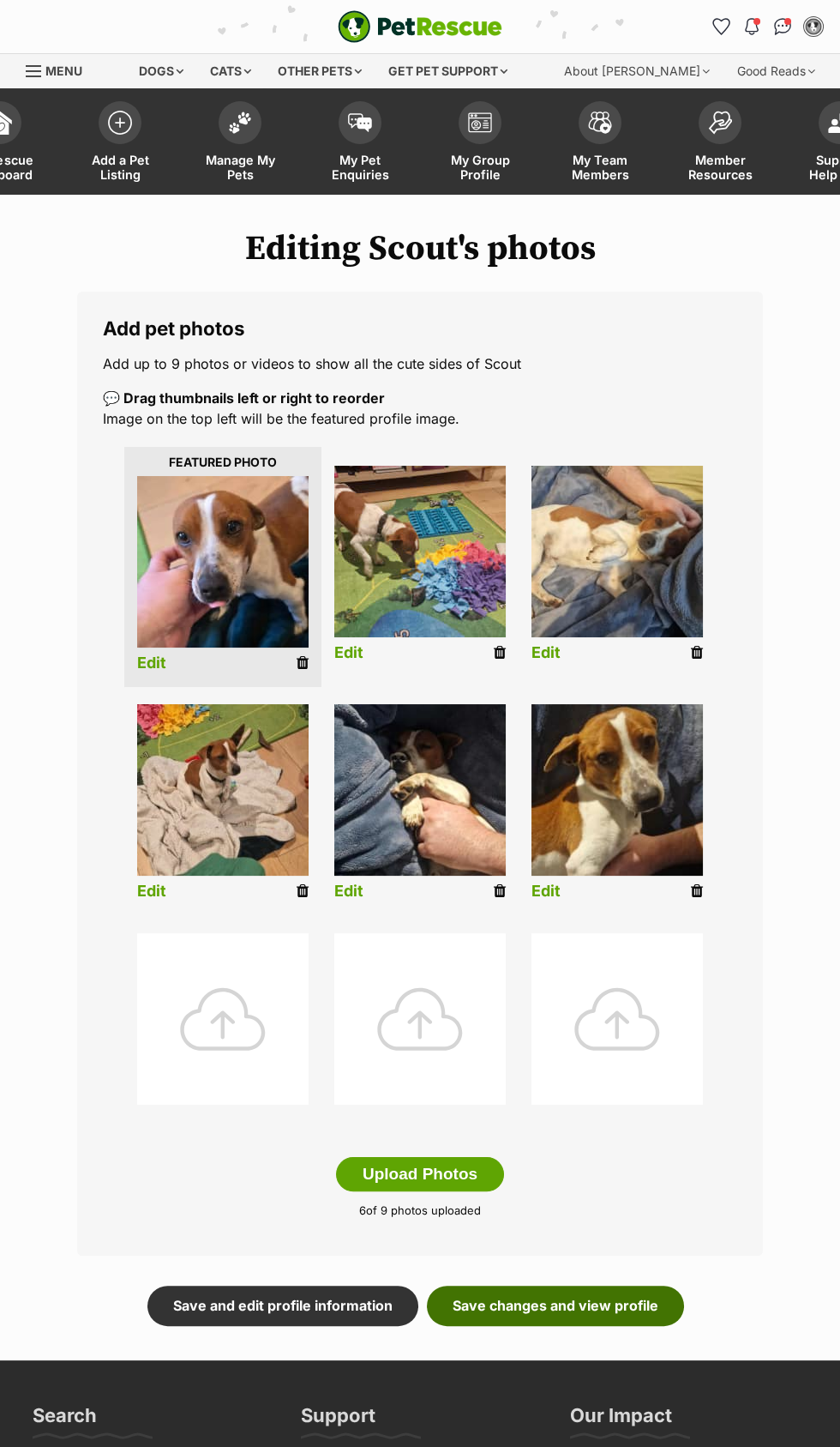
click at [607, 1302] on link "Save changes and view profile" at bounding box center [556, 1305] width 257 height 39
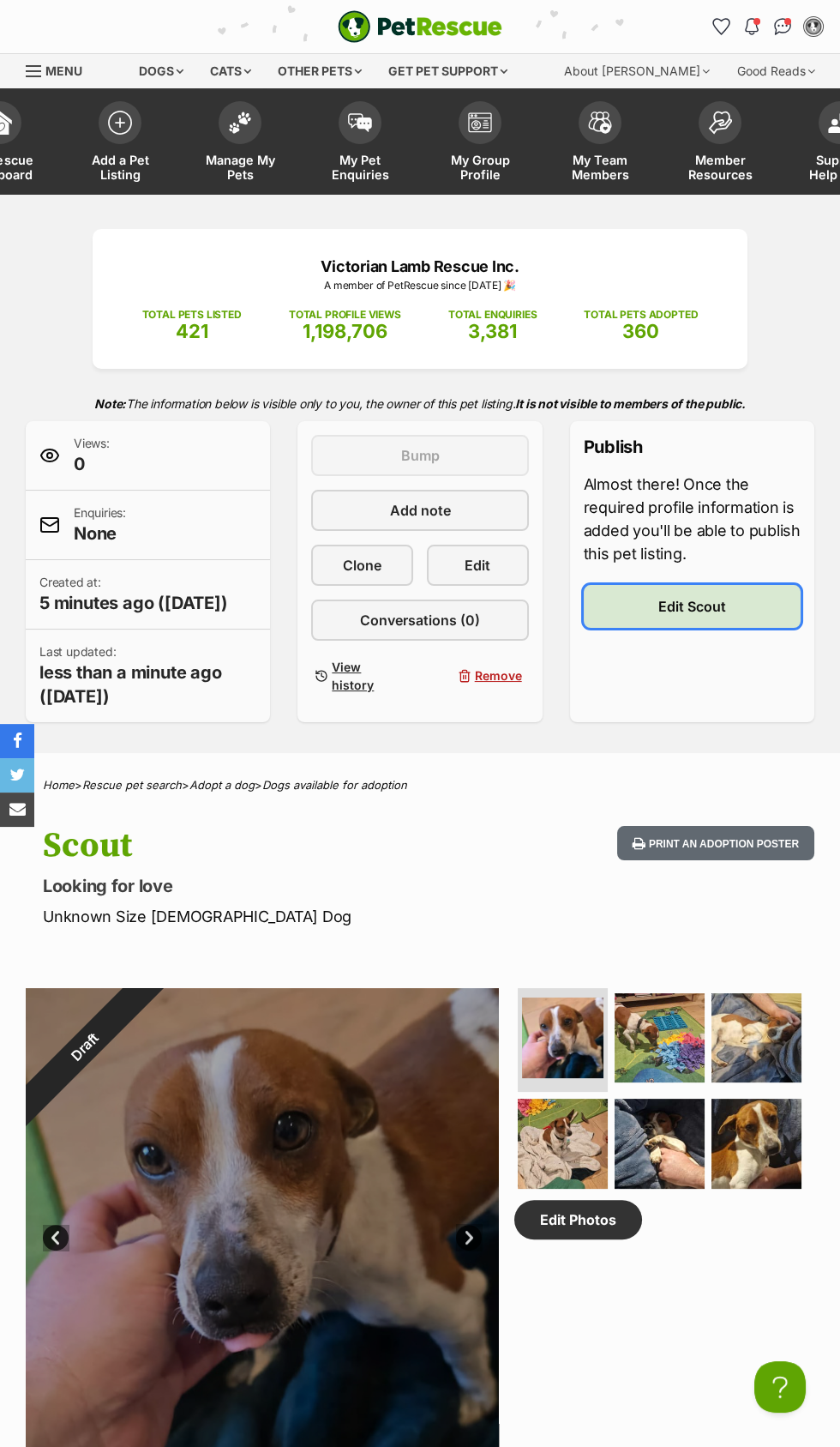
click at [742, 591] on link "Edit Scout" at bounding box center [692, 606] width 217 height 43
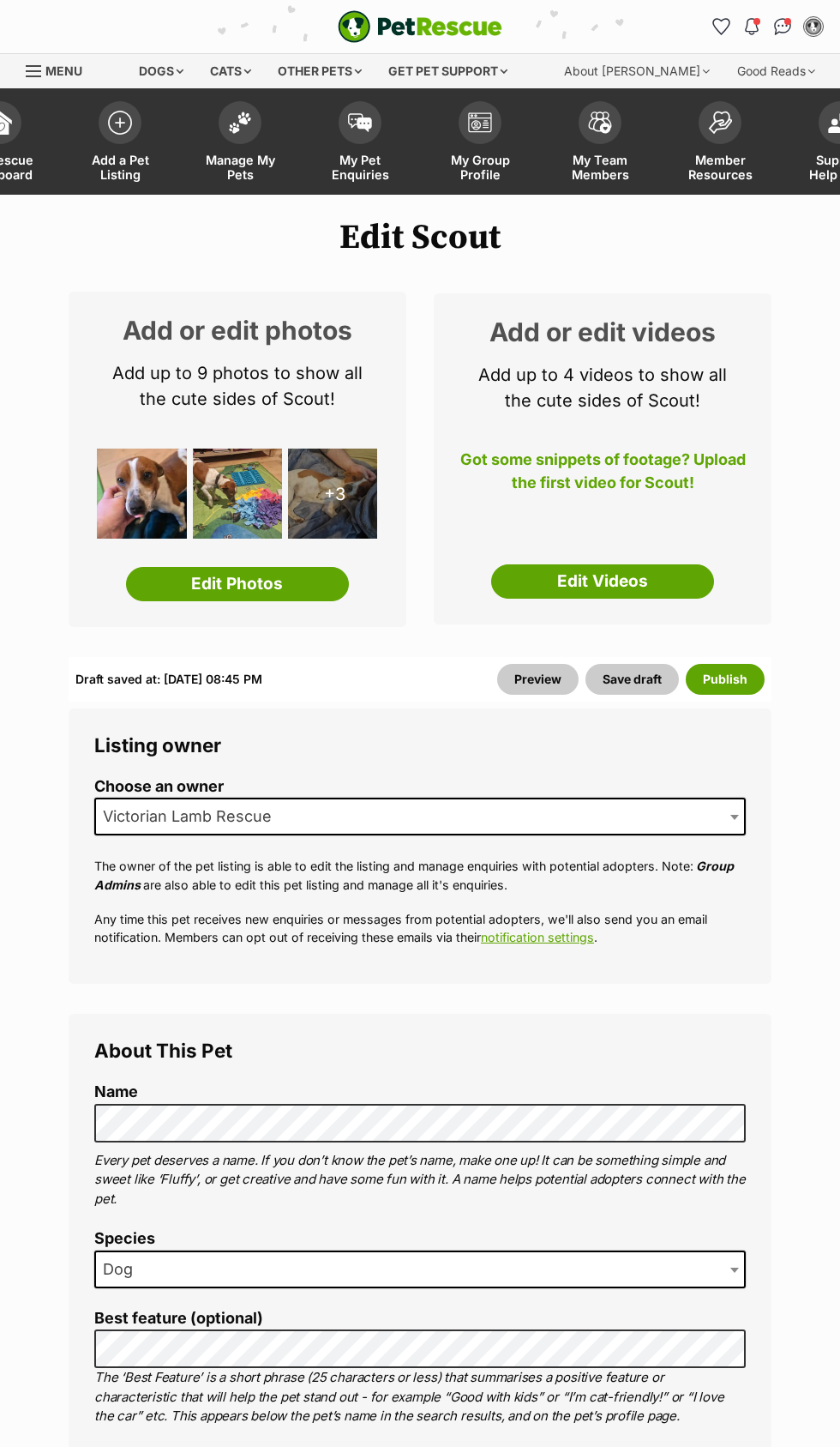
select select
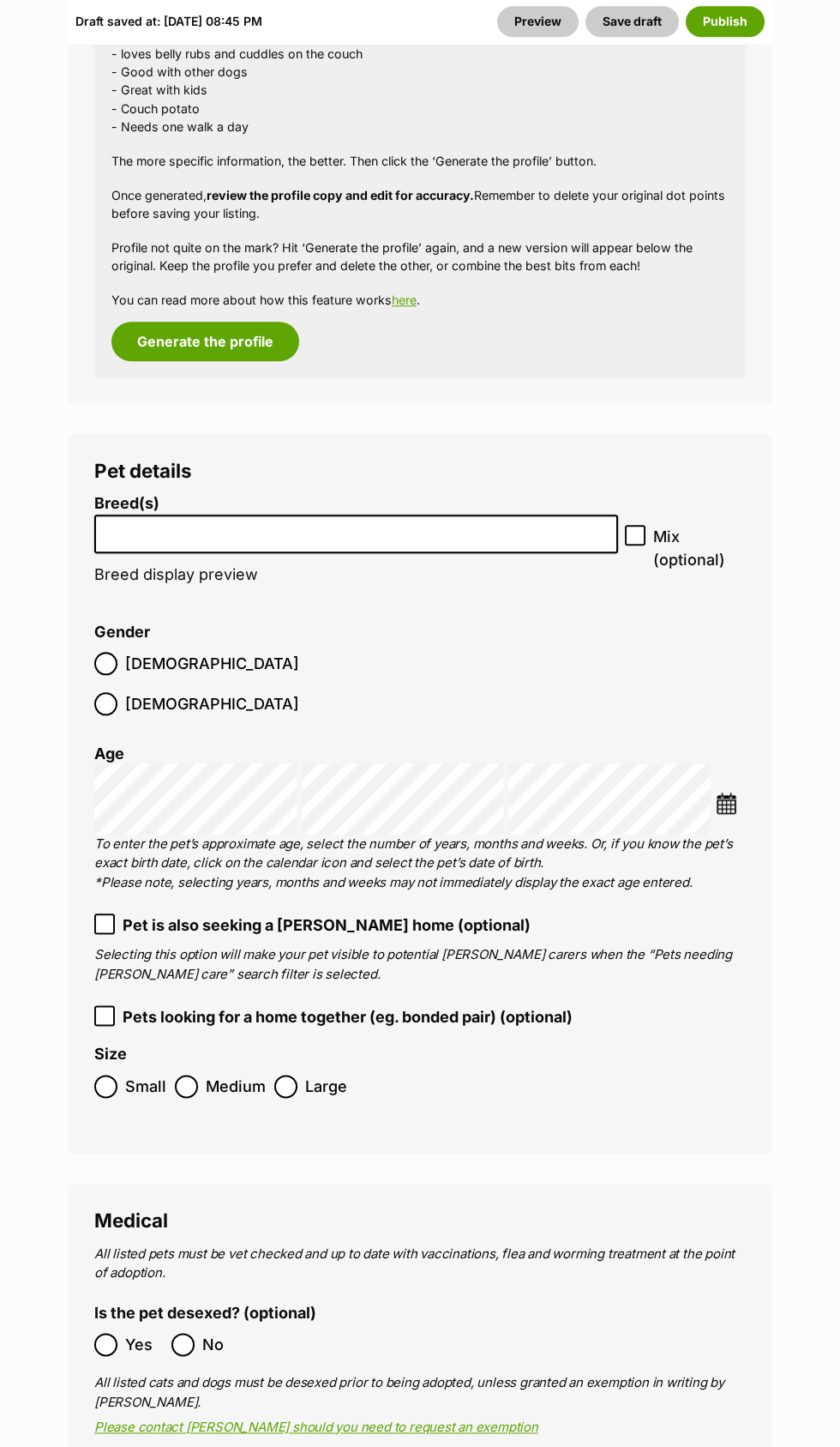
scroll to position [2629, 0]
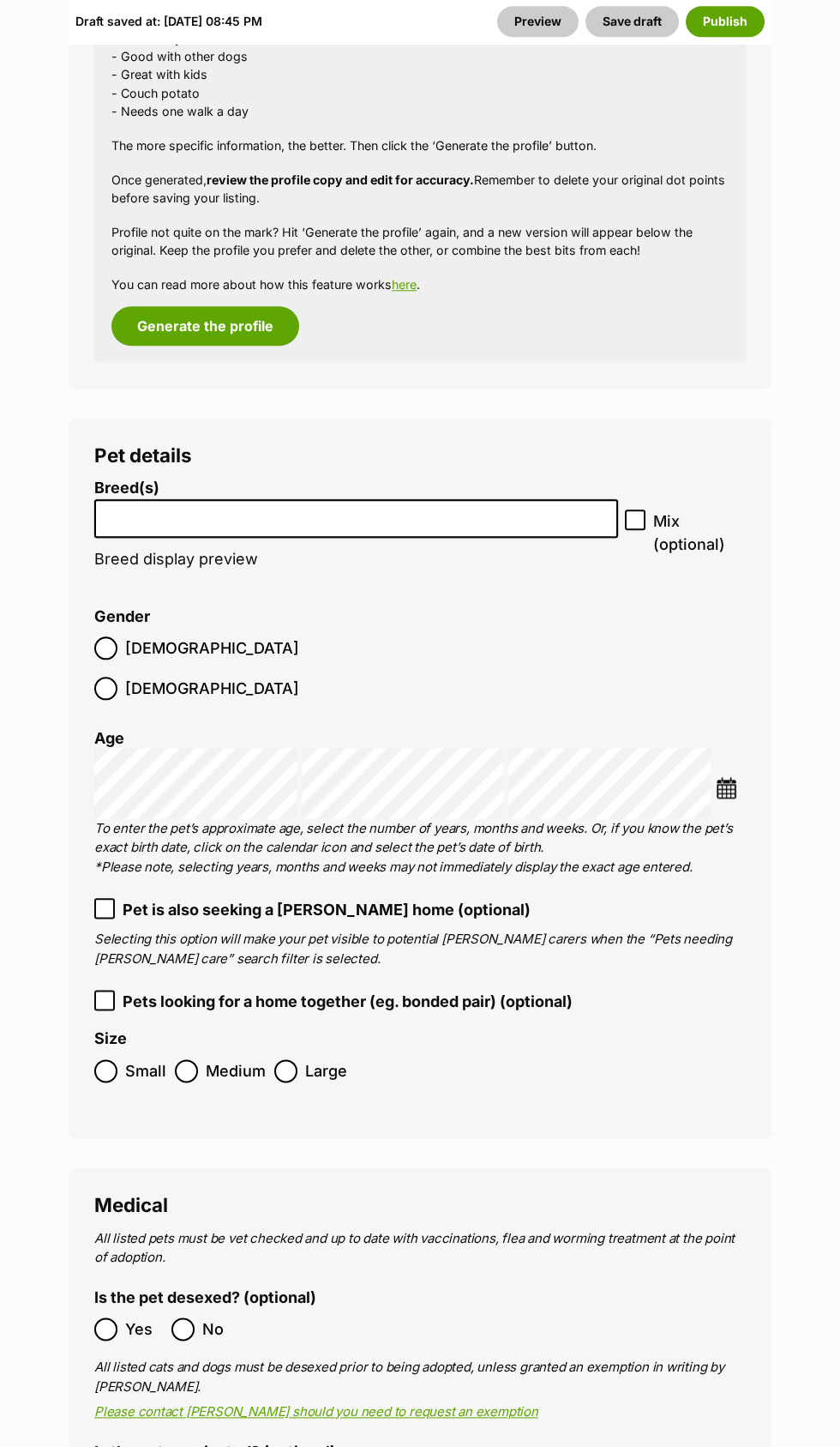
click at [523, 510] on input "search" at bounding box center [355, 514] width 512 height 18
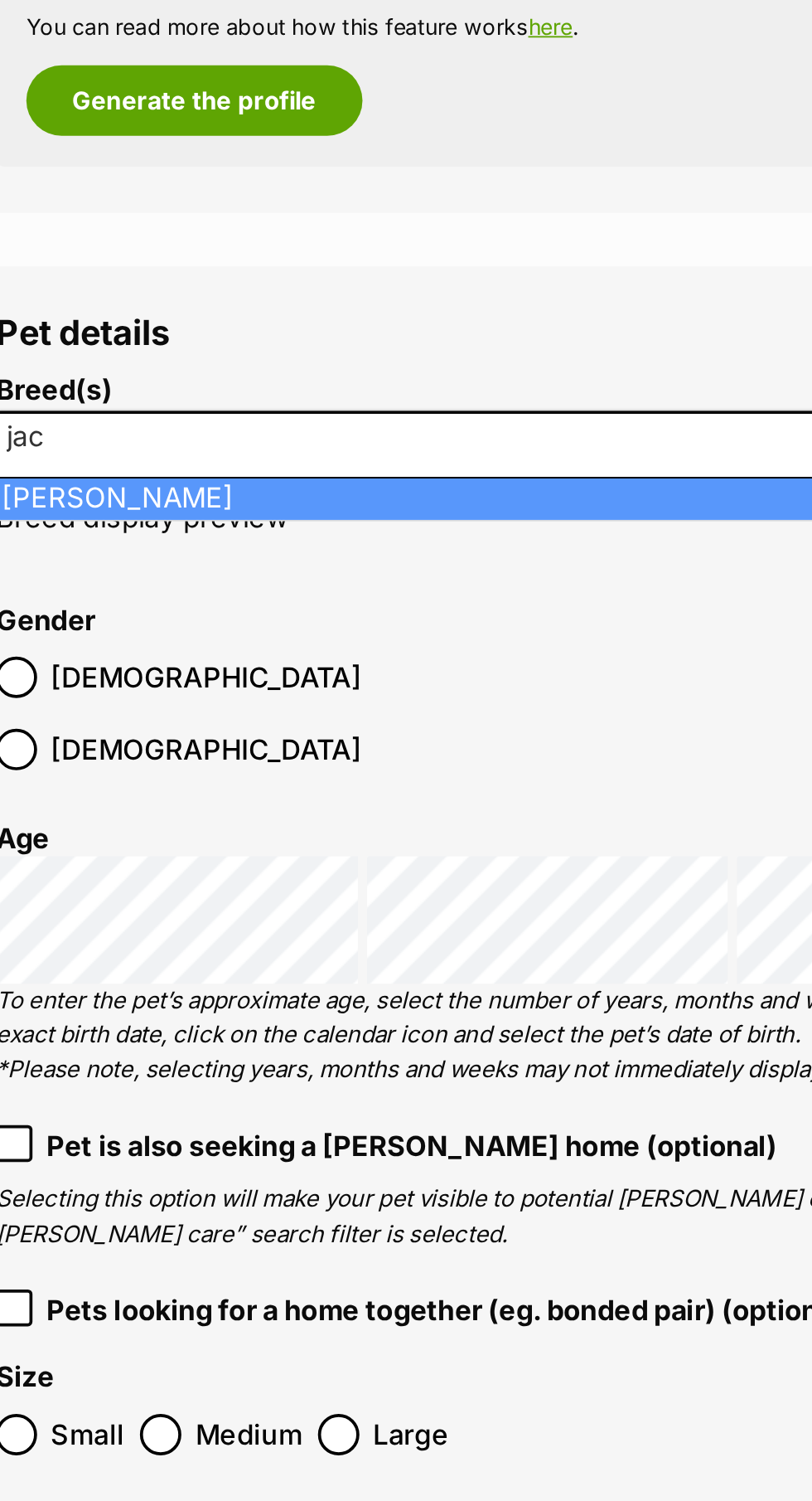
type input "jac"
select select "118"
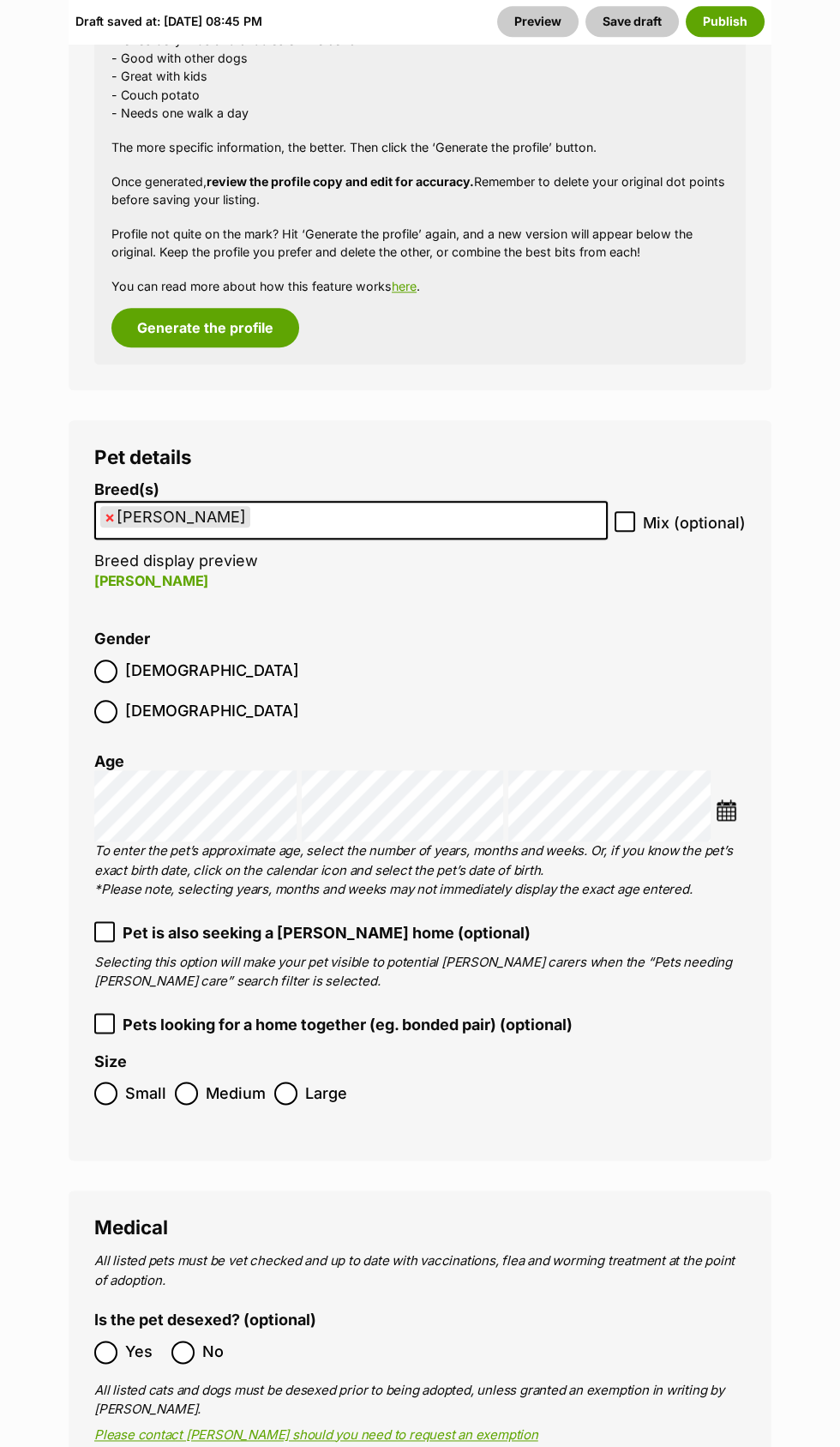
scroll to position [2634, 0]
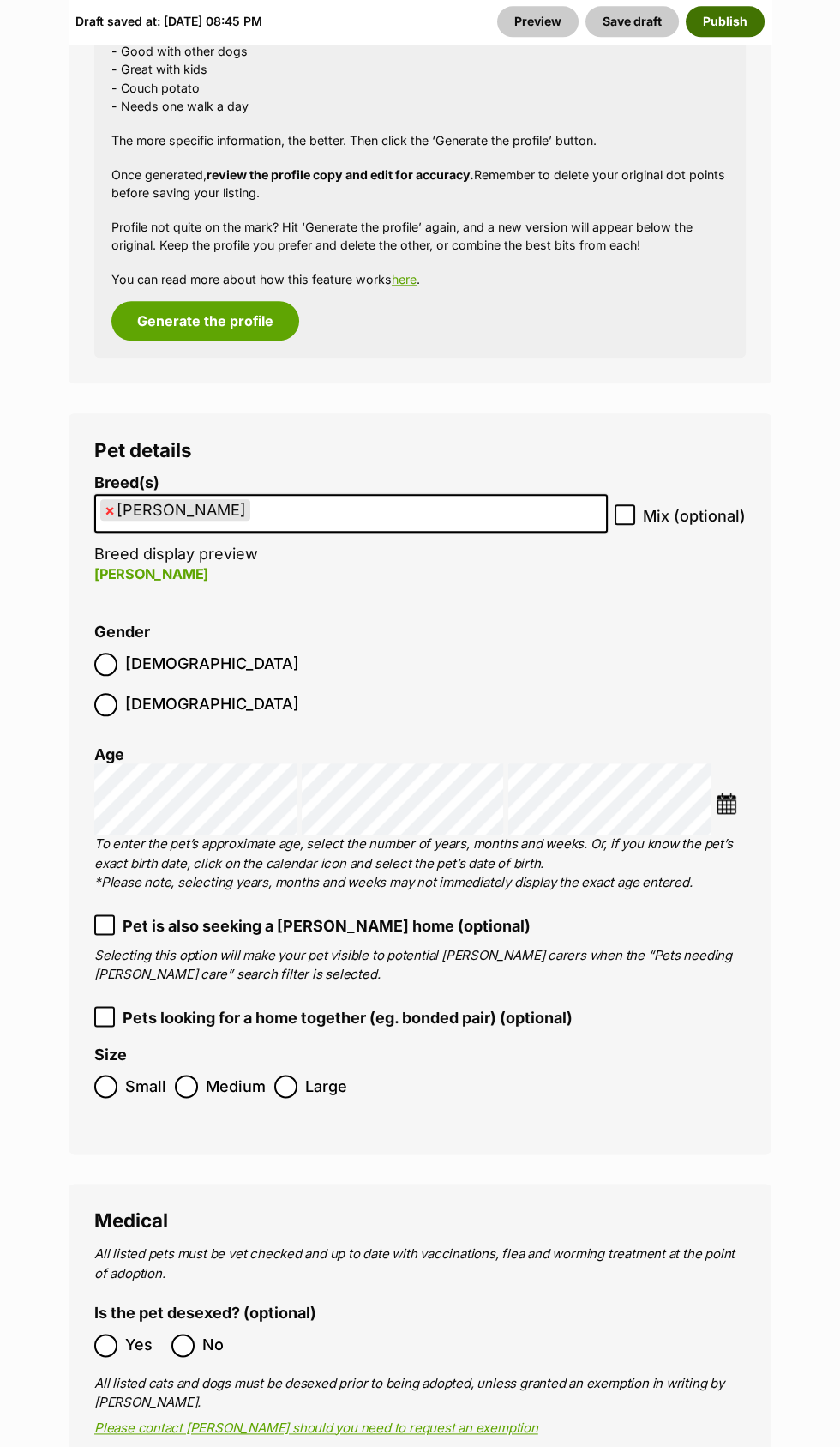
click at [736, 20] on button "Publish" at bounding box center [726, 21] width 79 height 31
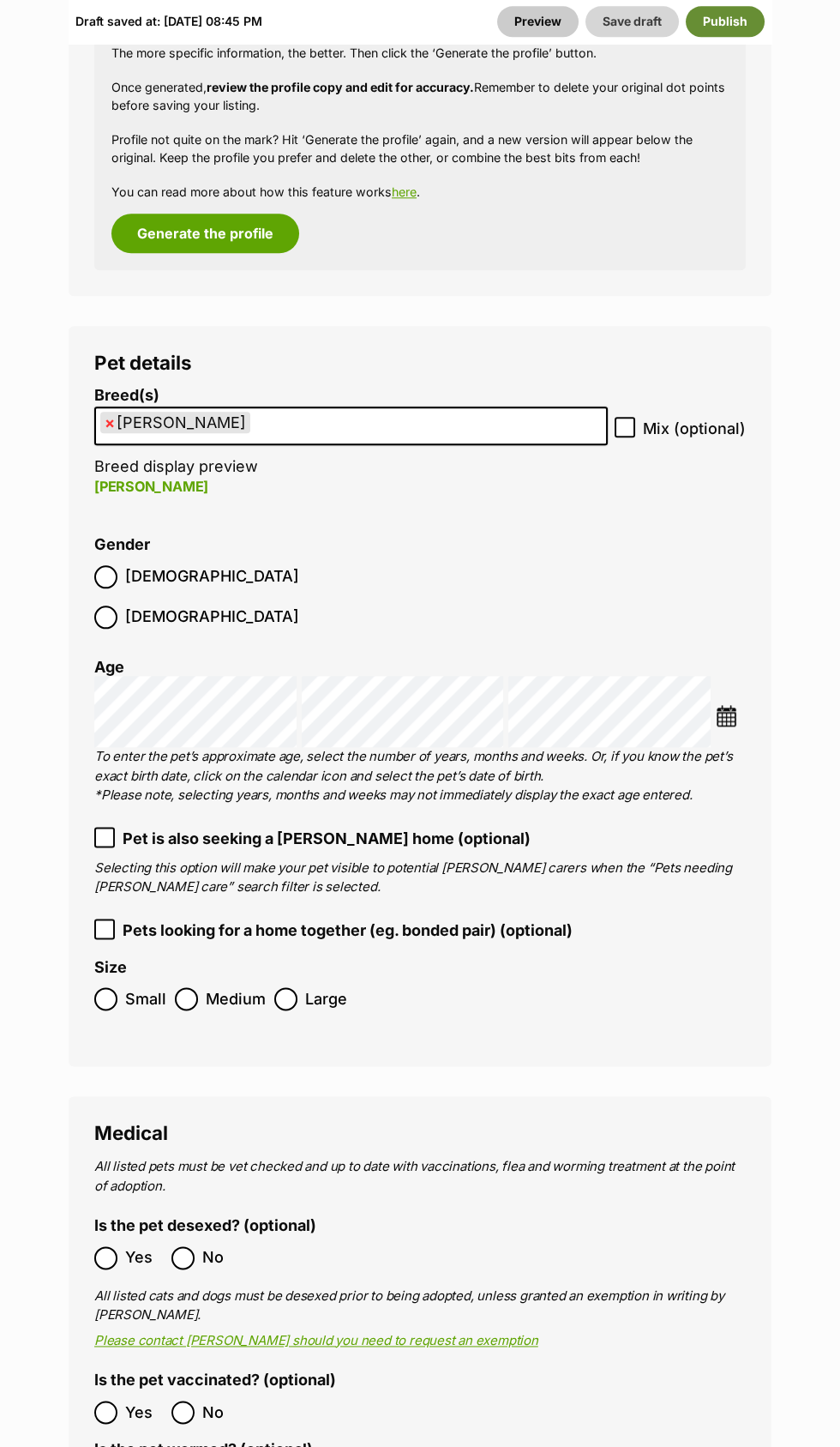
scroll to position [2738, 0]
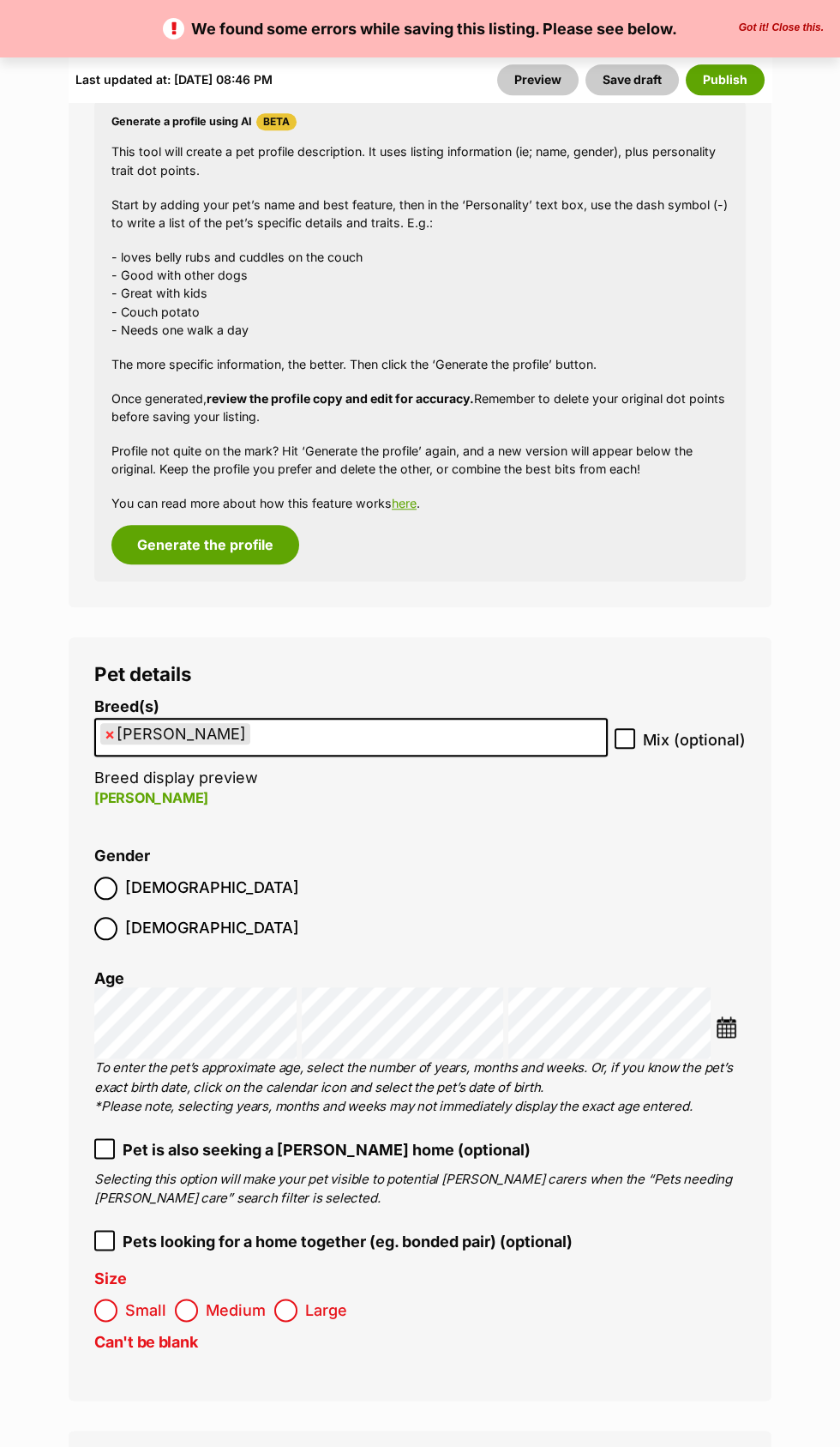
scroll to position [2535, 0]
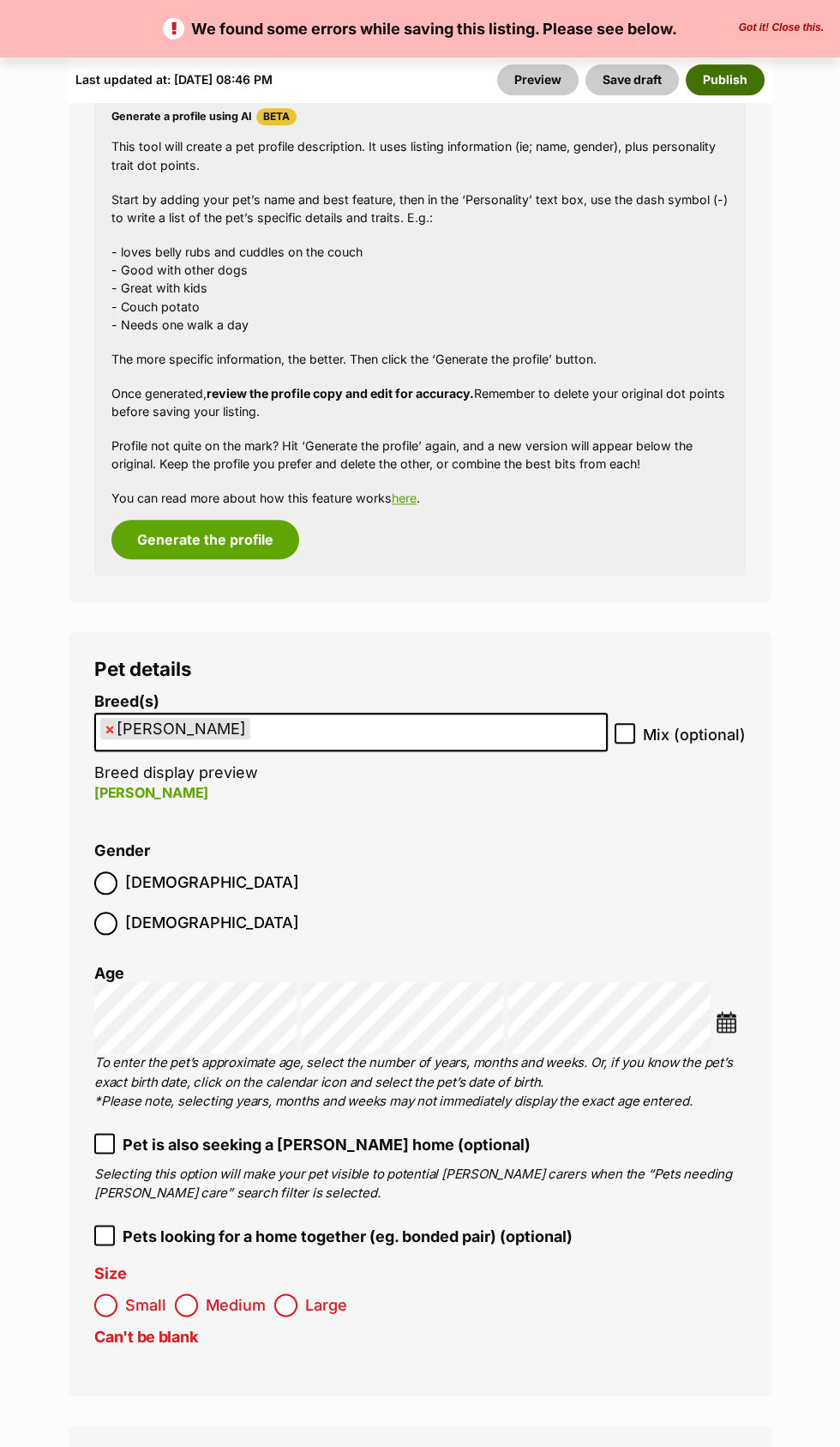
click at [739, 85] on button "Publish" at bounding box center [726, 80] width 79 height 31
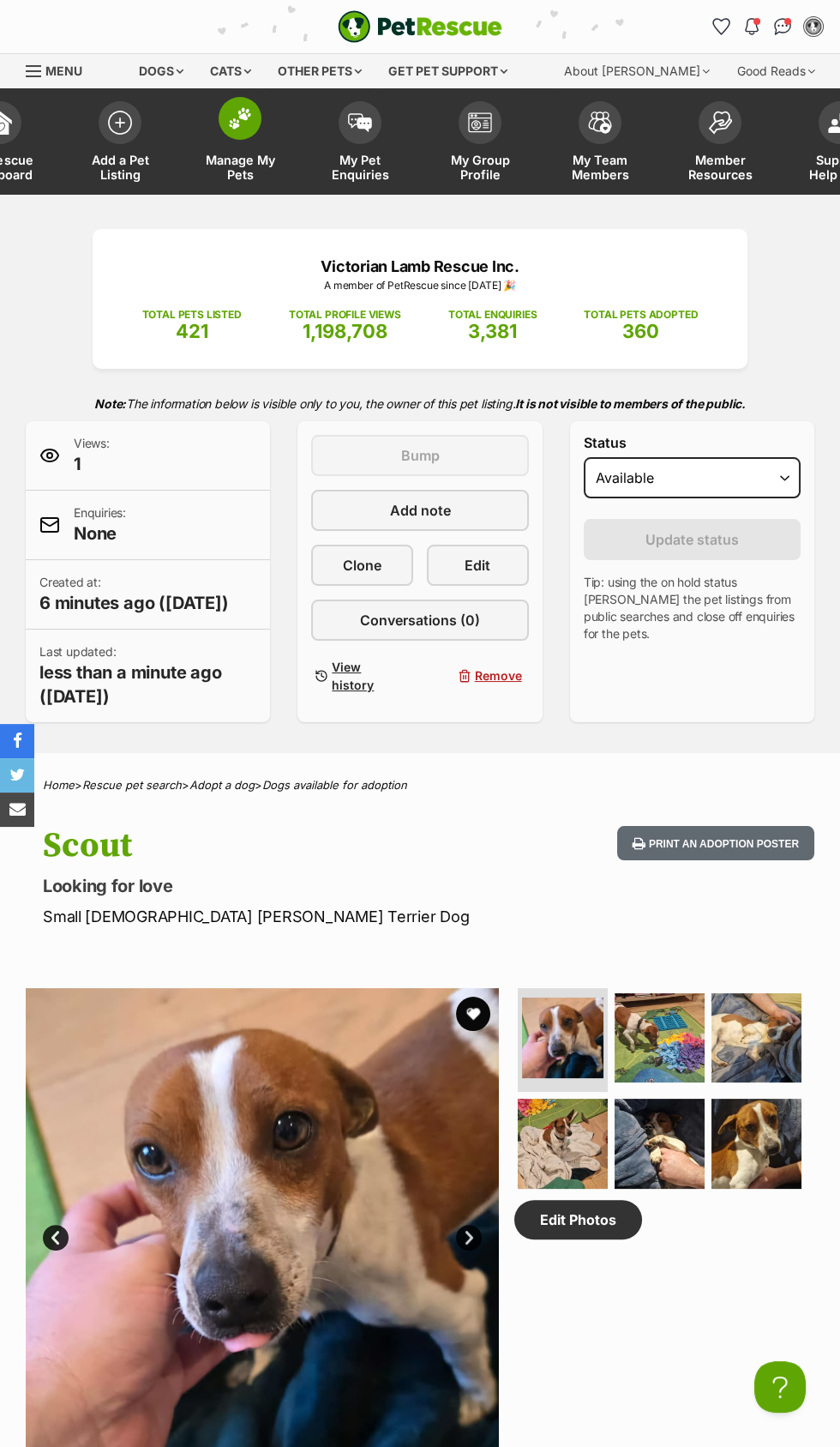
click at [238, 138] on span at bounding box center [240, 118] width 43 height 43
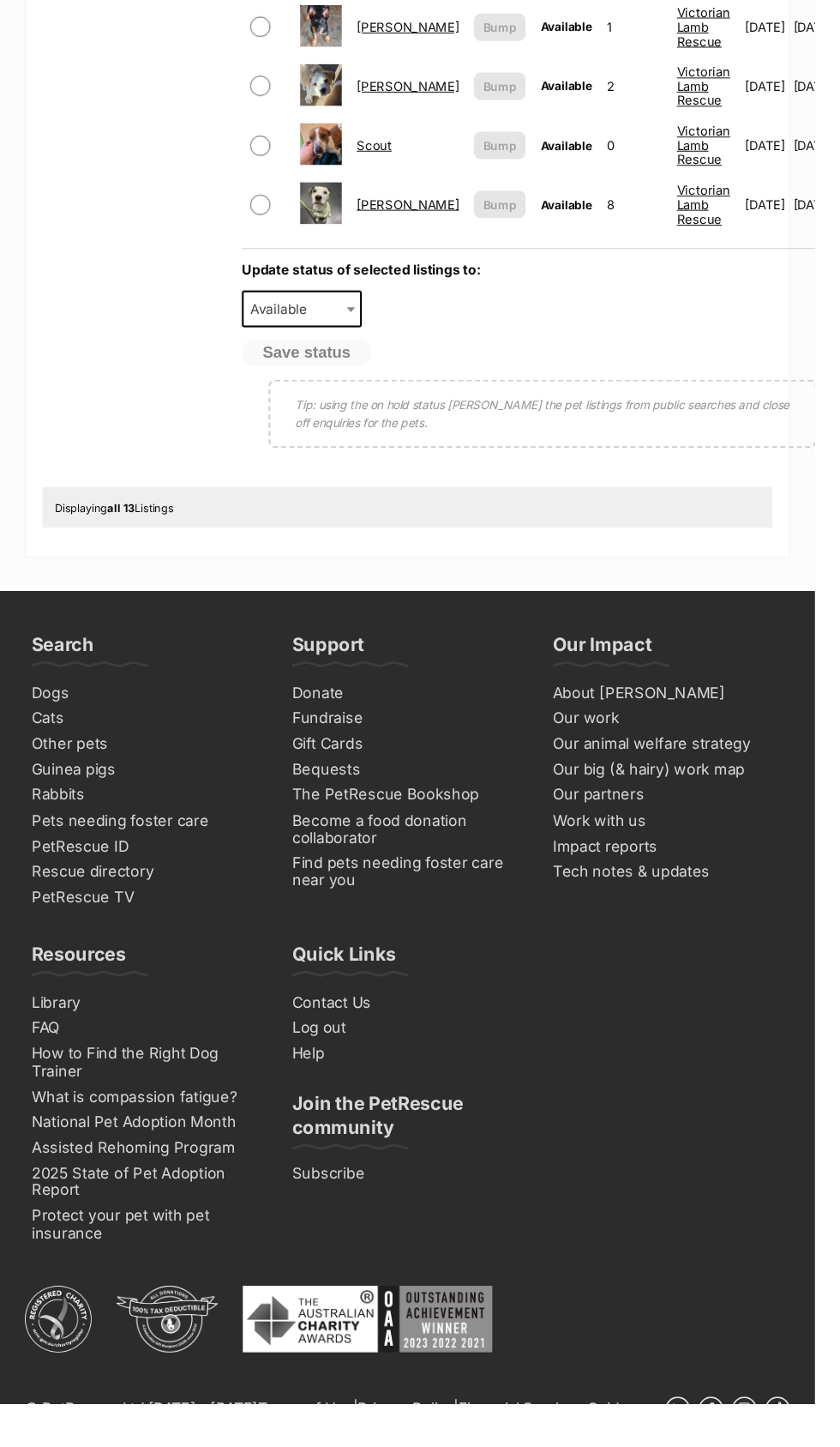
scroll to position [1176, 0]
